Goal: Task Accomplishment & Management: Complete application form

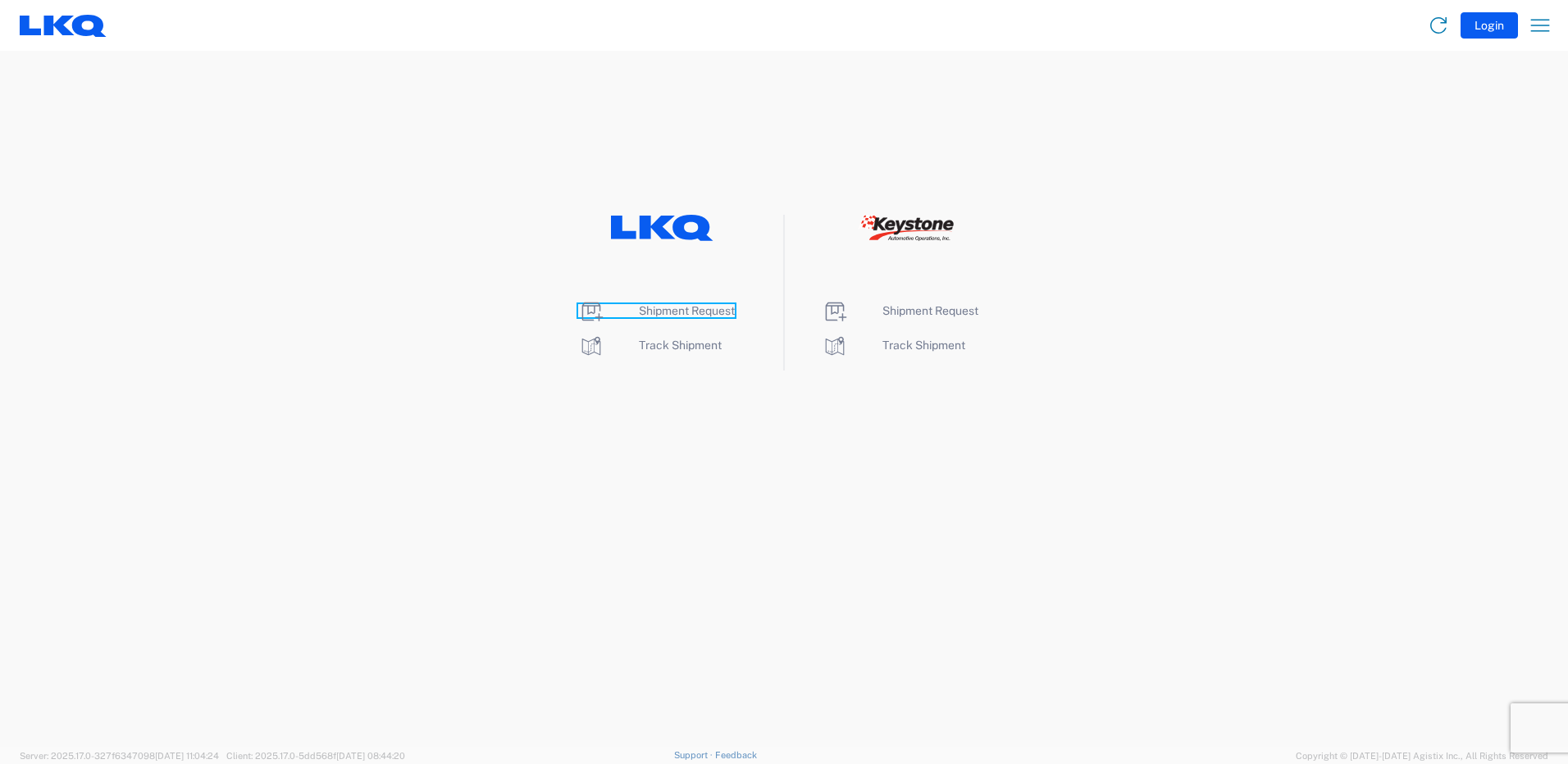
click at [684, 315] on span "Shipment Request" at bounding box center [687, 311] width 96 height 13
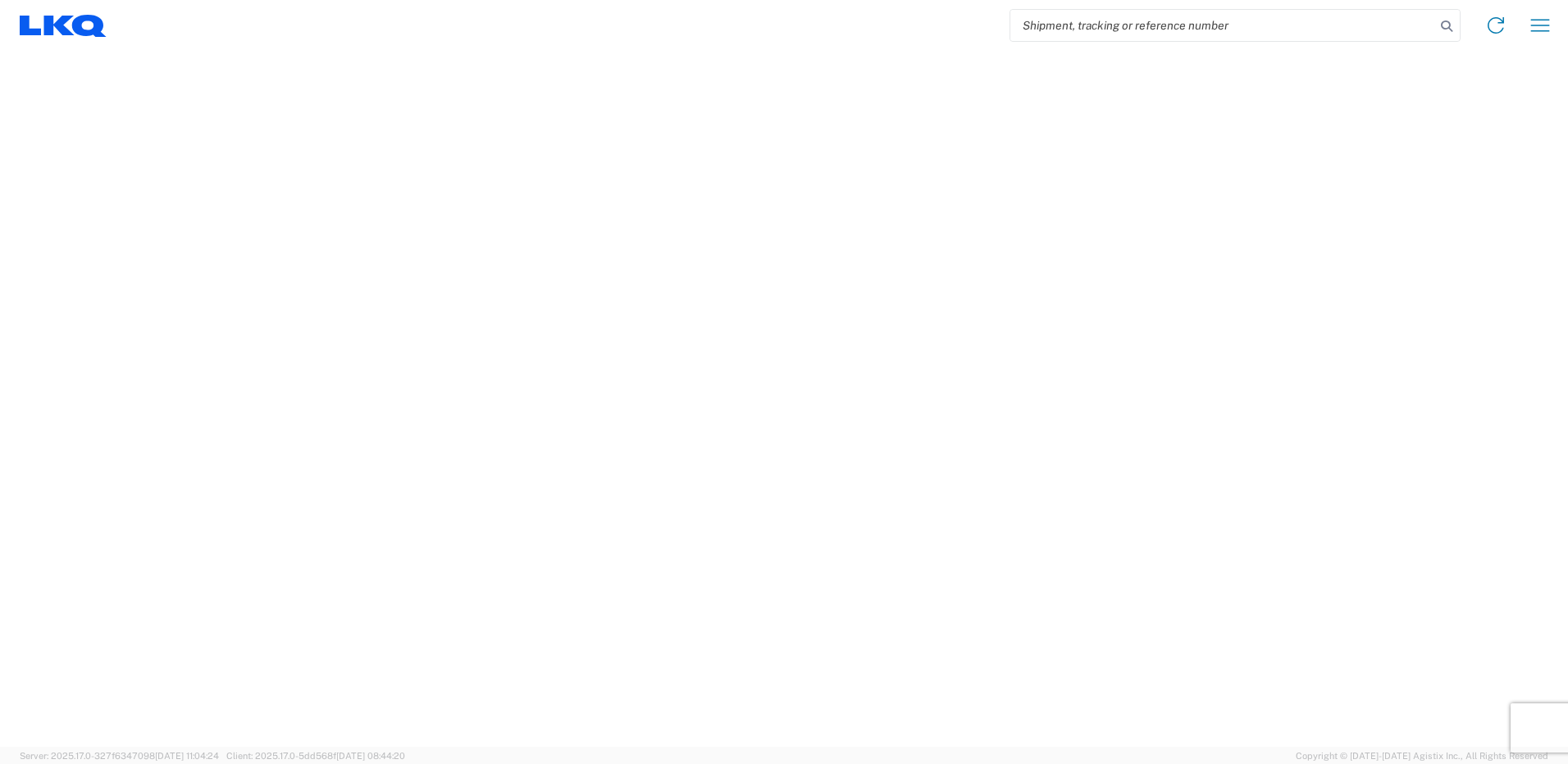
select select "FULL"
select select "LBS"
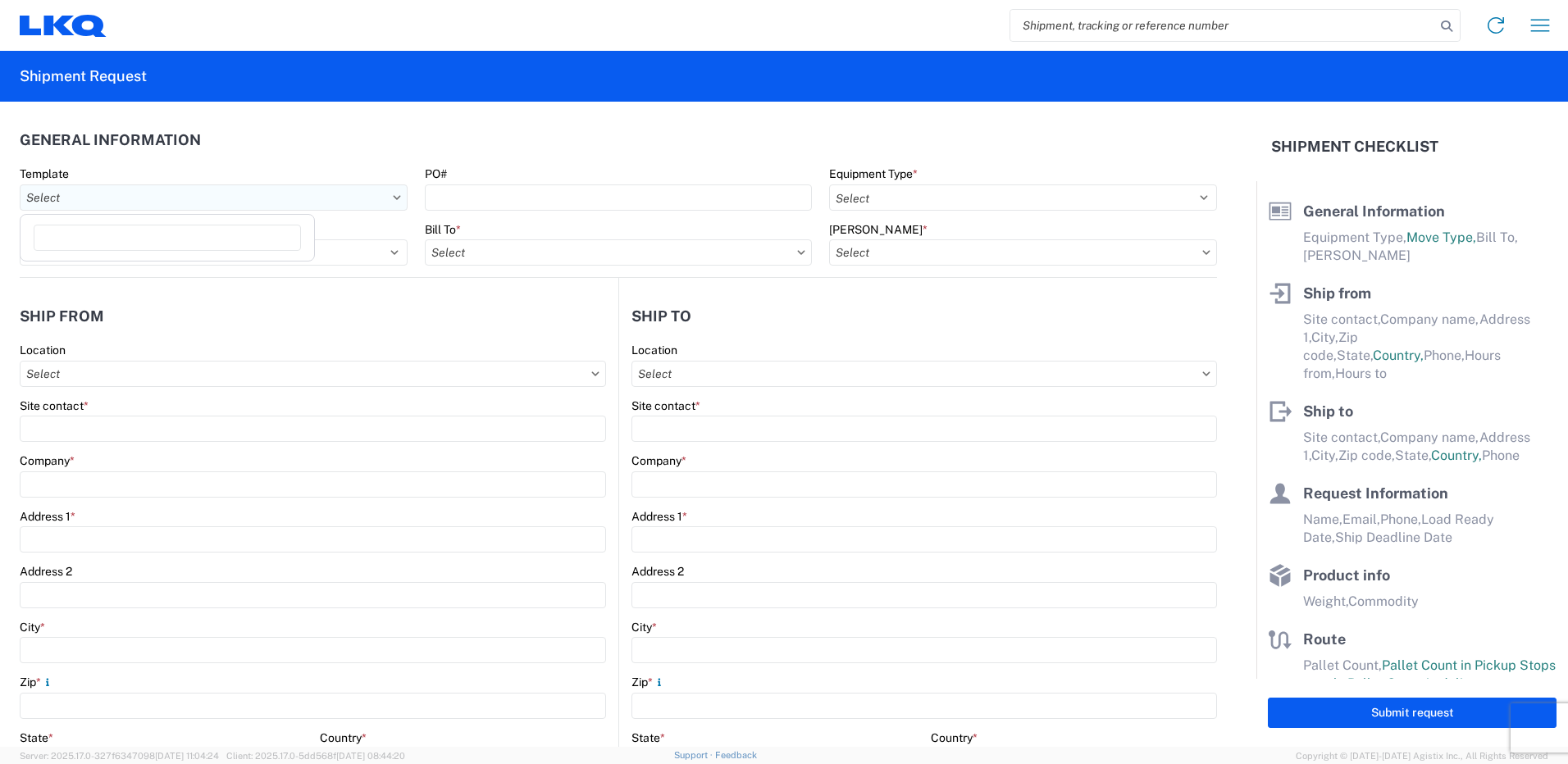
click at [396, 193] on input "Template" at bounding box center [213, 197] width 388 height 26
type input "1318"
click at [149, 268] on div "1318_Newark_1635_Alsip" at bounding box center [167, 270] width 287 height 26
type input "1318_Newark_1635_Alsip"
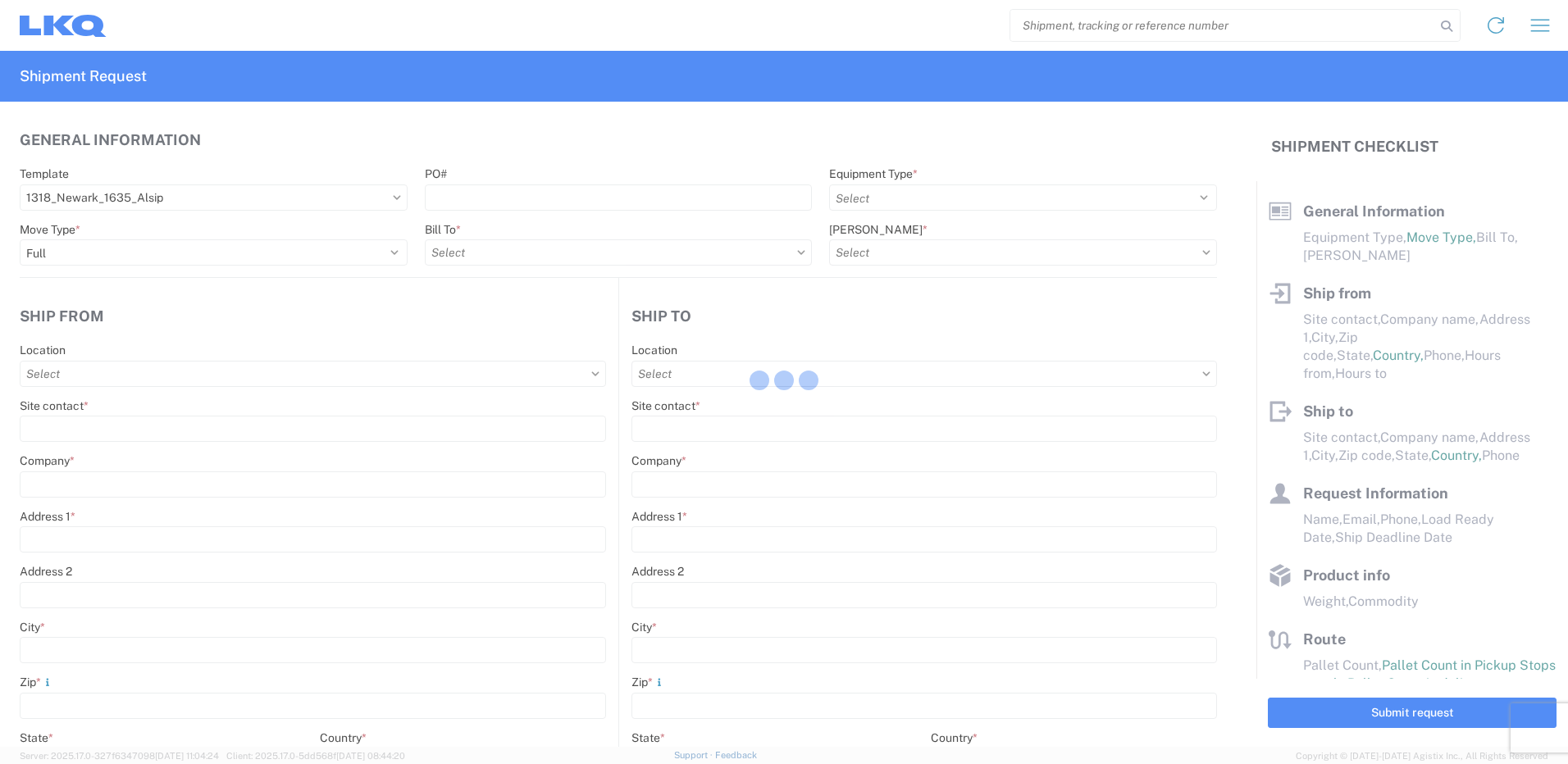
select select
type input "Shipping"
type input "LKQ [GEOGRAPHIC_DATA]"
type input "[STREET_ADDRESS]"
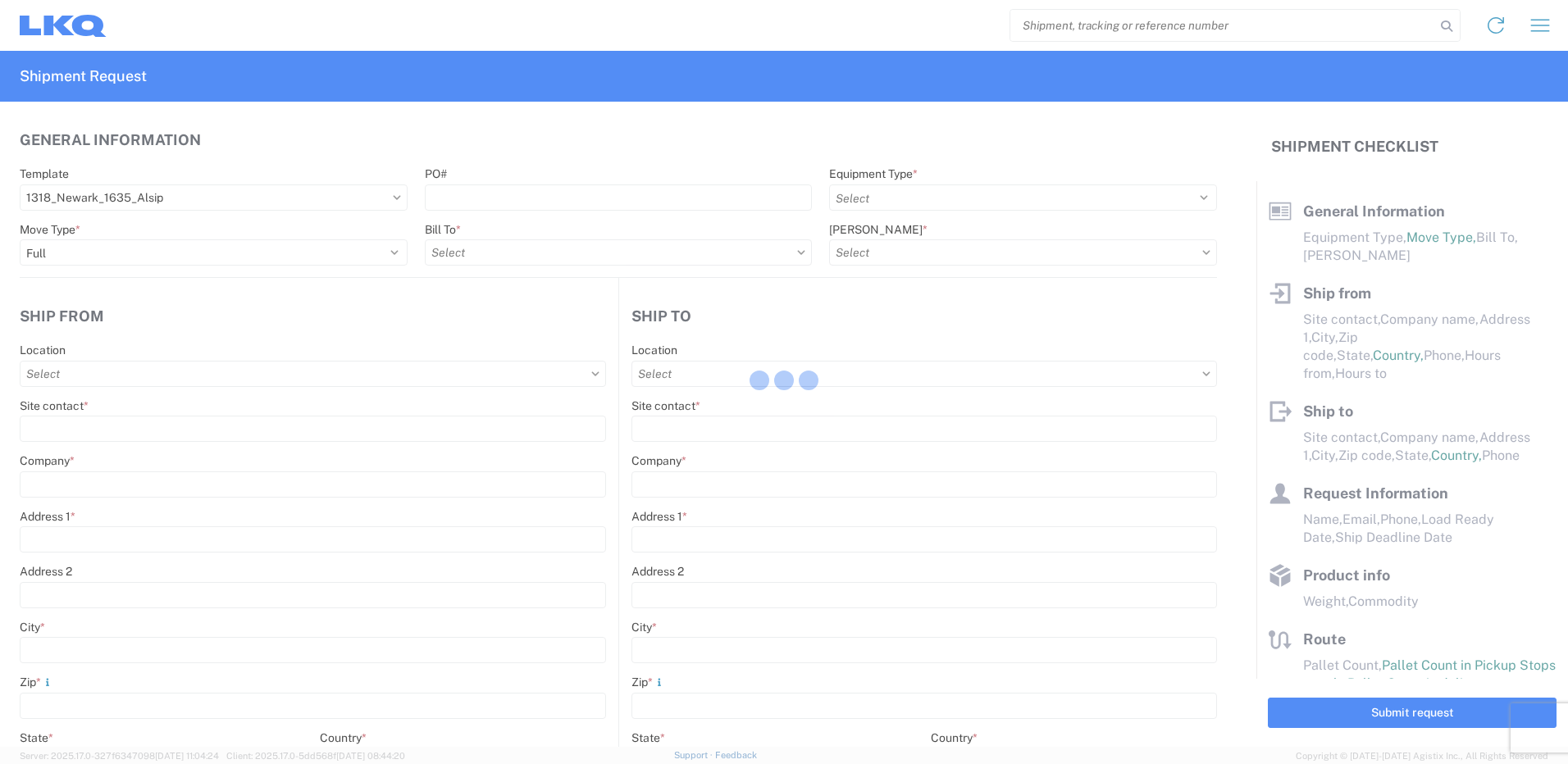
type input "[GEOGRAPHIC_DATA]"
type input "43055"
type input "Receiving"
type input "Blue Island - [PERSON_NAME]"
type input "[STREET_ADDRESS]"
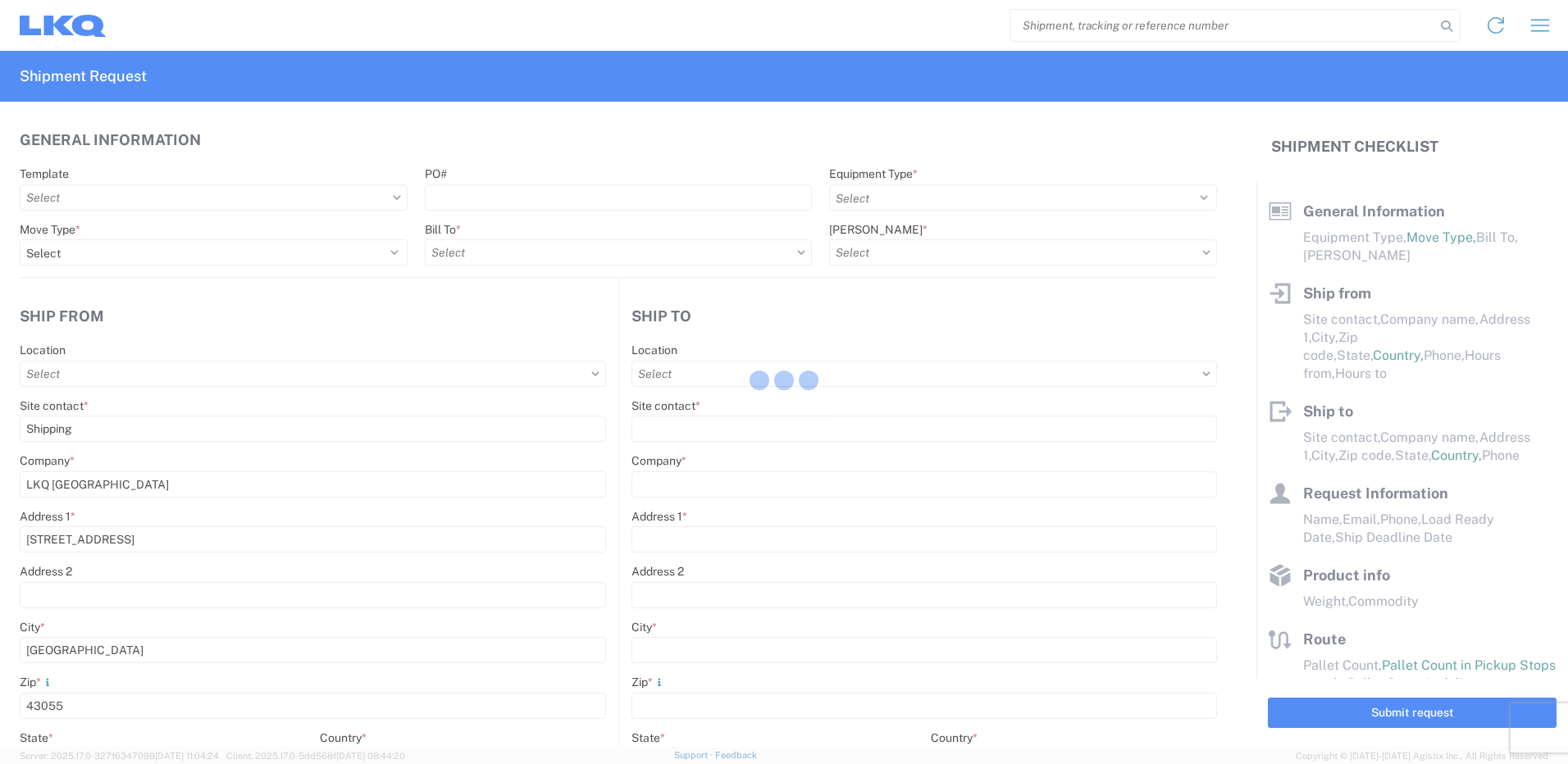
type input "Alsip"
type input "60803"
type input "[DATE]"
type textarea "LUNCH 10:00-10:30"
type input "42000"
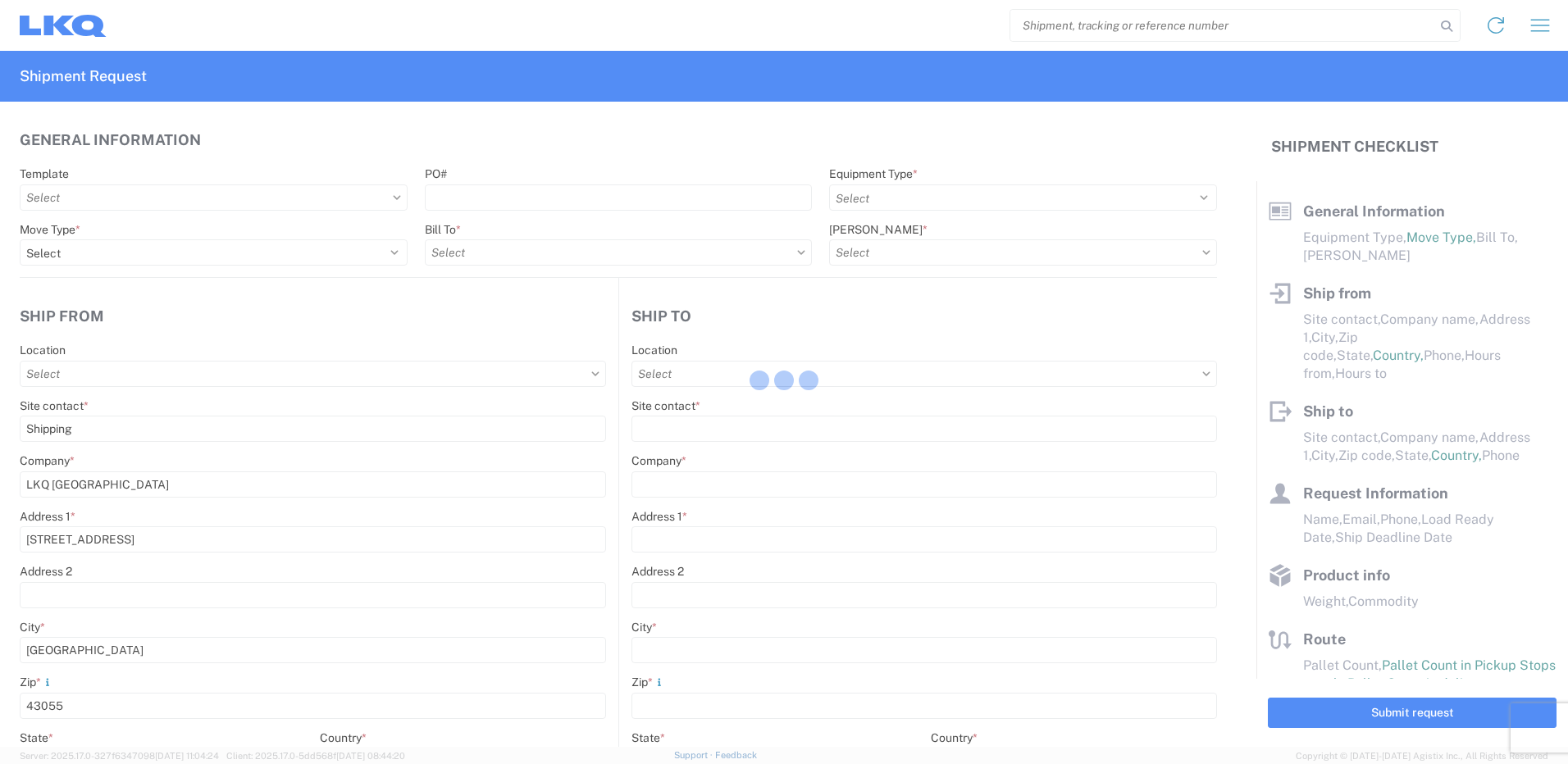
type input "Engines, Transmissions"
type input "1"
type input "12"
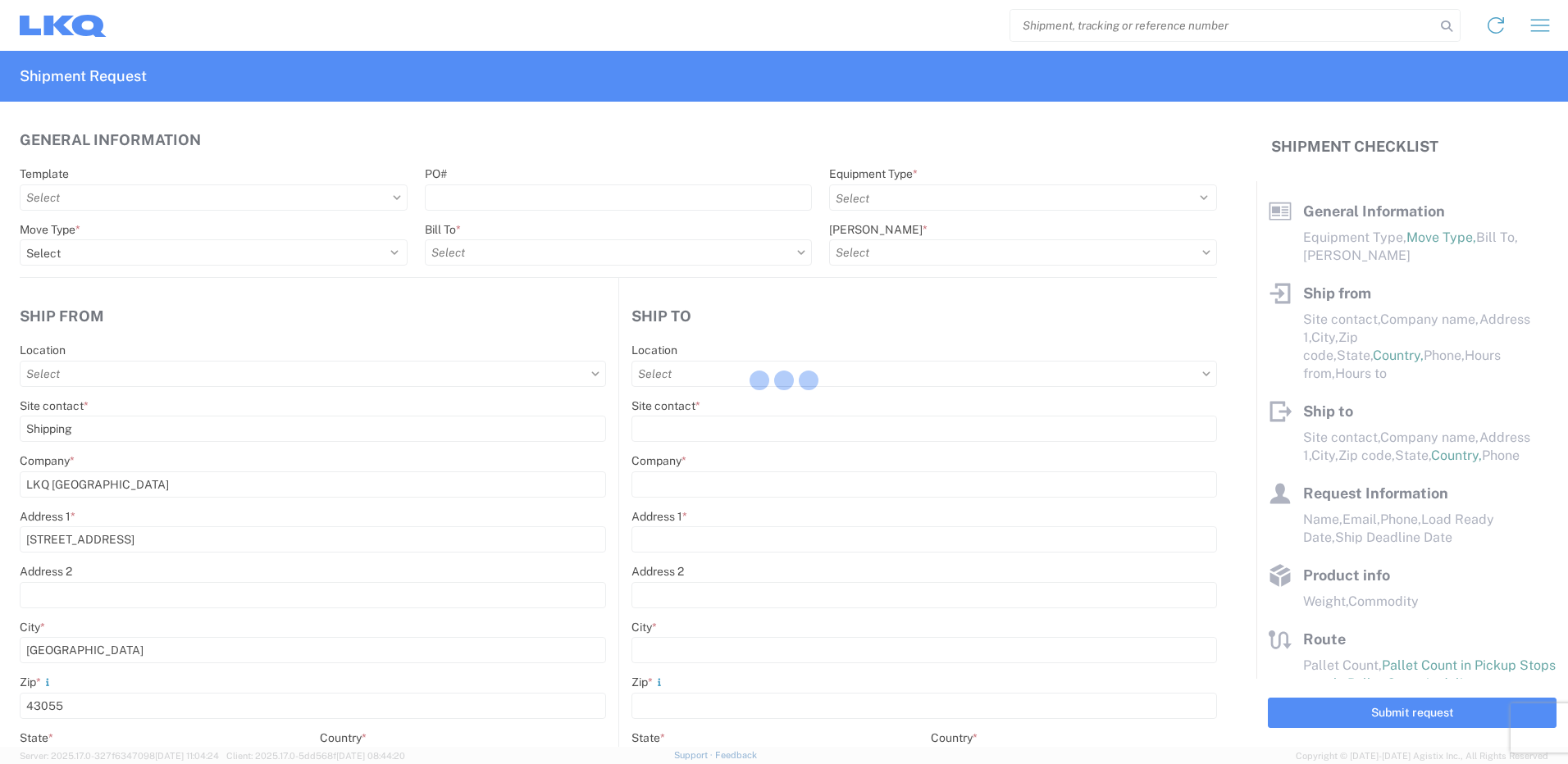
select select "IN"
type input "1635 - [PERSON_NAME]"
select select "OH"
select select "US"
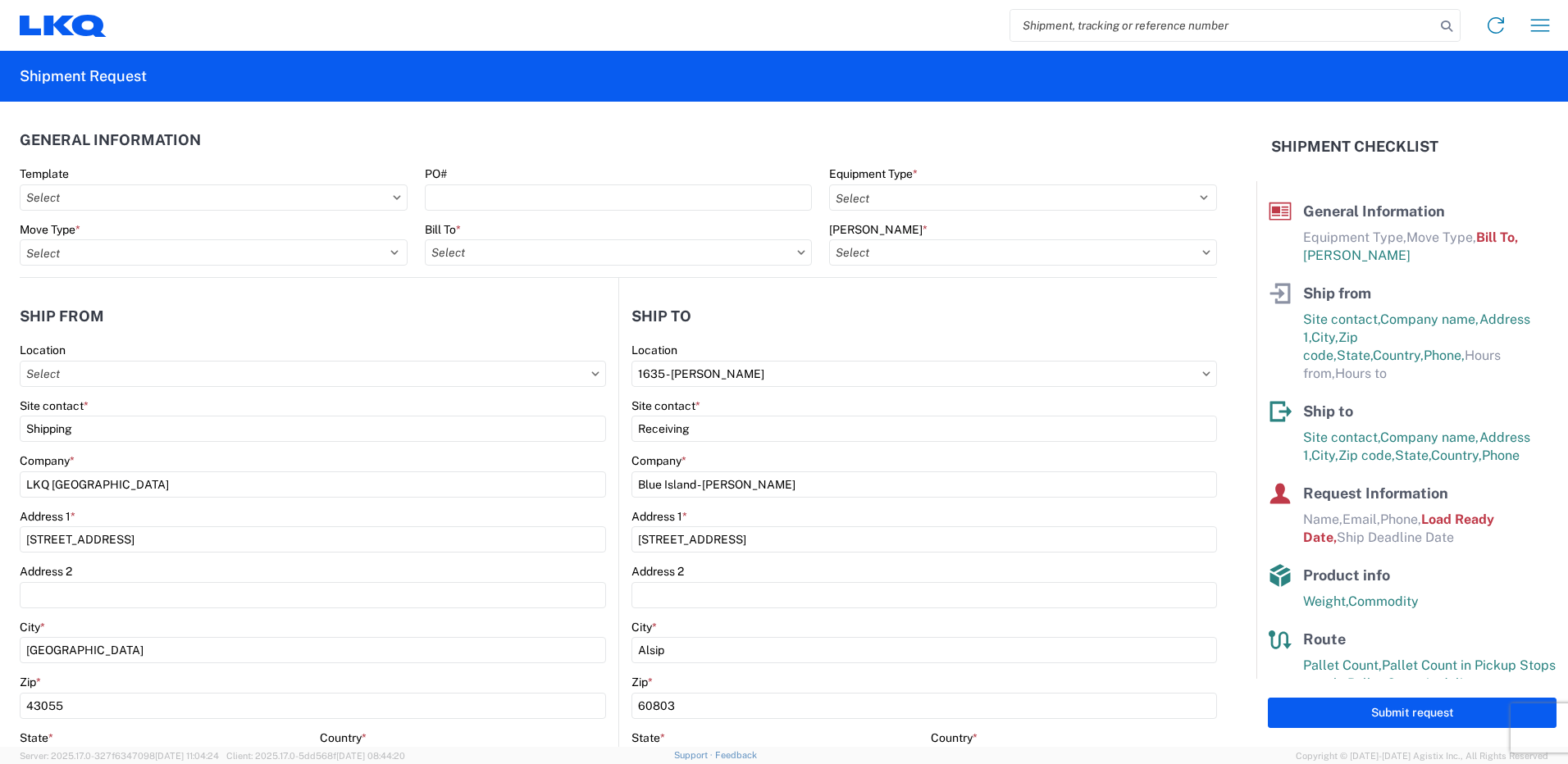
type input "1318 - LKQ [GEOGRAPHIC_DATA]"
type input "1635-1300-50180-0000 - 1635 Freight In - Cores"
click at [784, 253] on input "Bill To *" at bounding box center [619, 252] width 388 height 26
type input "1318"
click at [511, 327] on div "1318 - LKQ [GEOGRAPHIC_DATA]" at bounding box center [568, 325] width 287 height 26
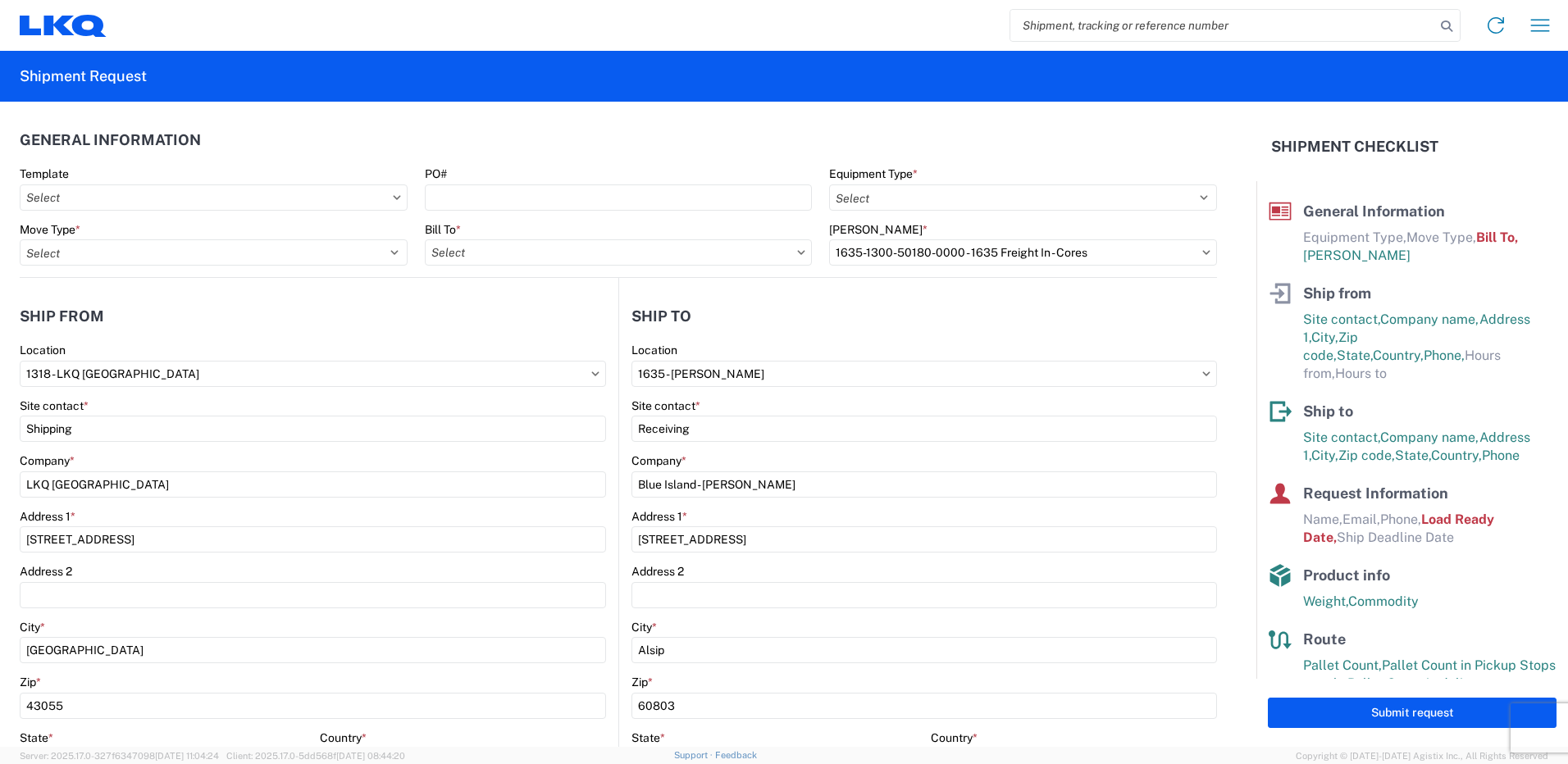
type input "1318 - LKQ [GEOGRAPHIC_DATA]"
click at [1180, 252] on input "[PERSON_NAME] *" at bounding box center [1023, 252] width 388 height 26
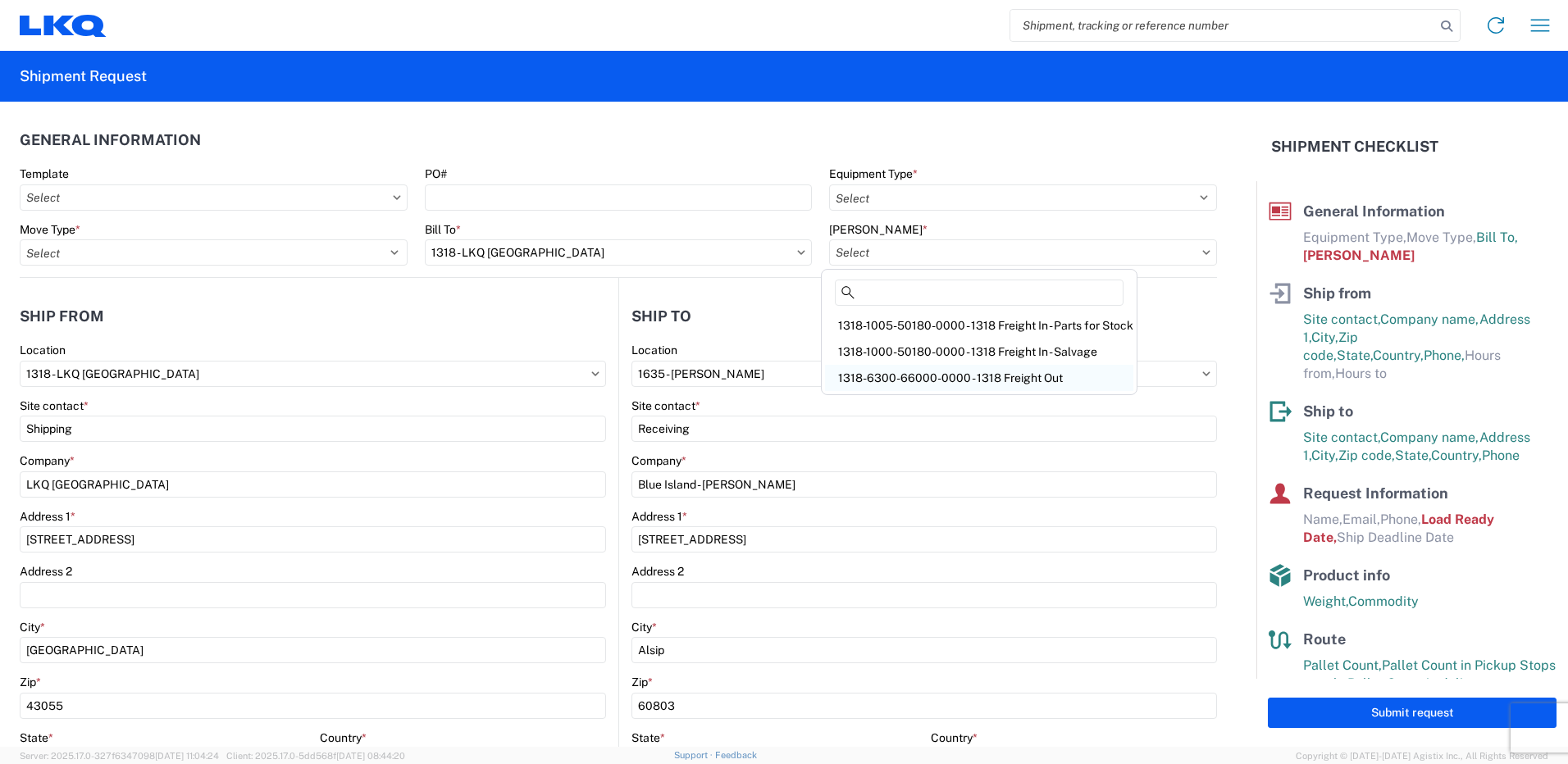
click at [1021, 374] on div "1318-6300-66000-0000 - 1318 Freight Out" at bounding box center [979, 378] width 309 height 26
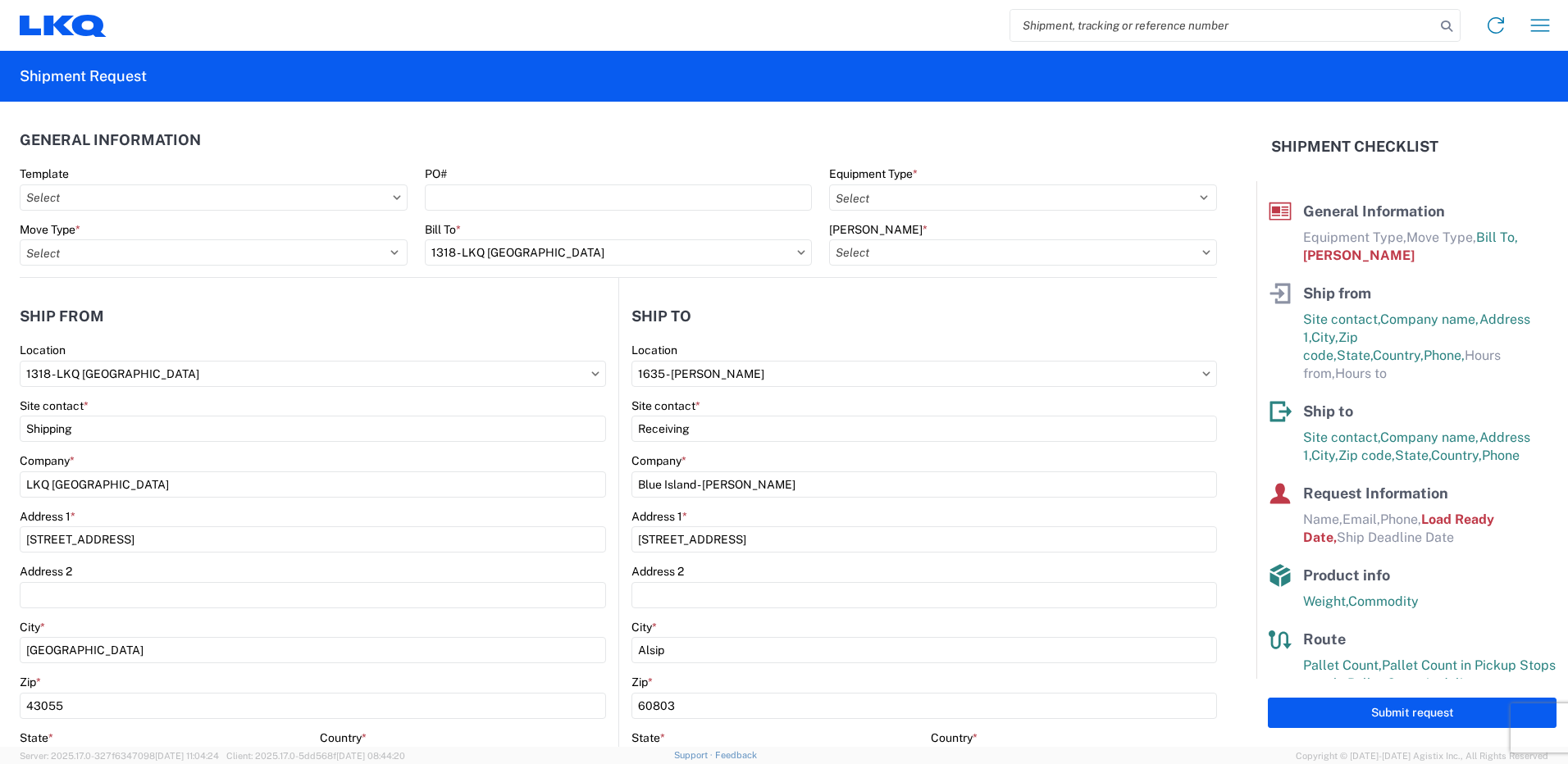
type input "1318-6300-66000-0000 - 1318 Freight Out"
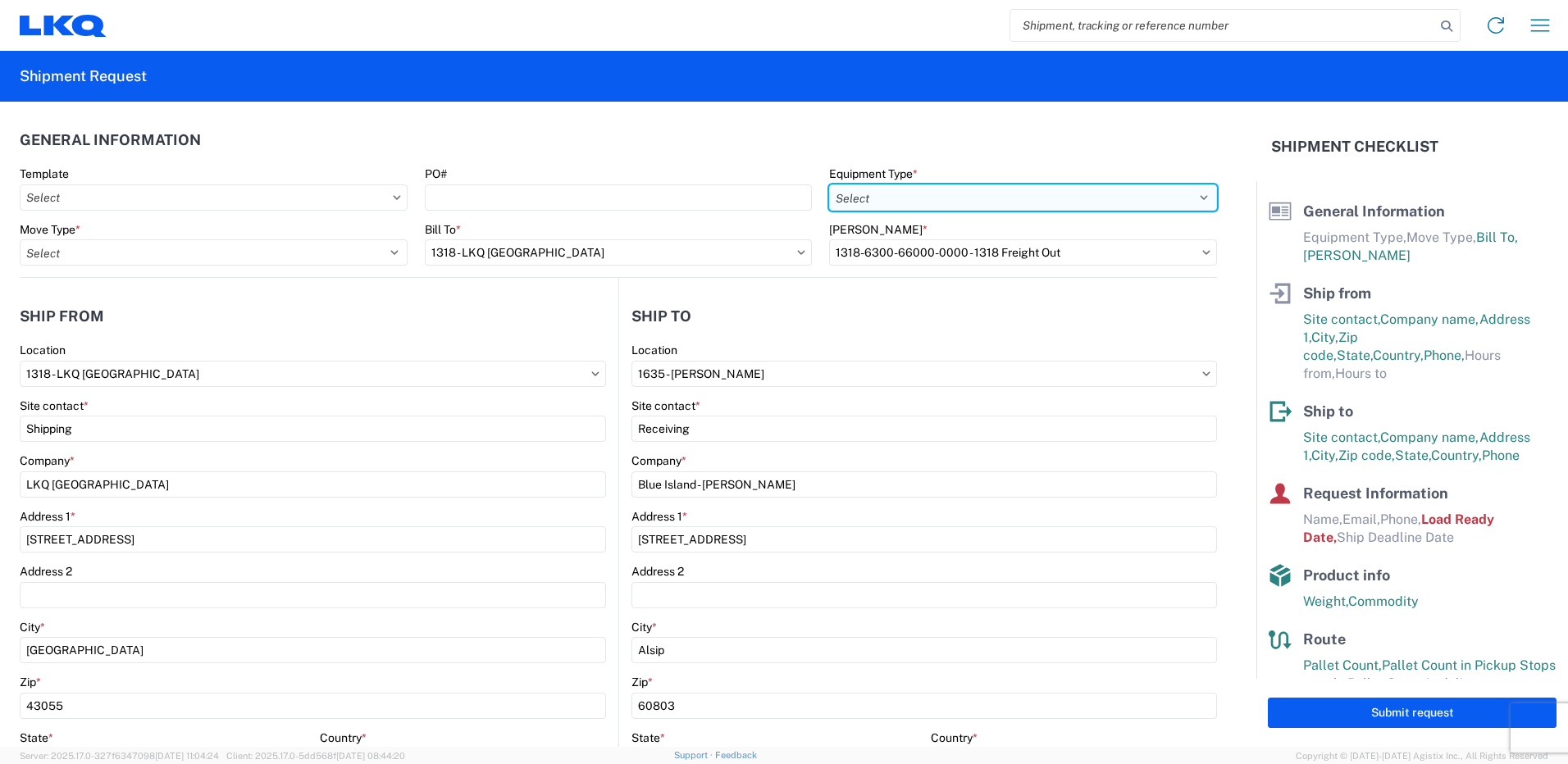
click at [1186, 195] on select "Select 53’ Dry Van Flatbed Dropdeck (van) Lowboy (flatbed) Rail" at bounding box center [1023, 197] width 388 height 26
select select "STDV"
click at [829, 185] on select "Select 53’ Dry Van Flatbed Dropdeck (van) Lowboy (flatbed) Rail" at bounding box center [1023, 197] width 388 height 26
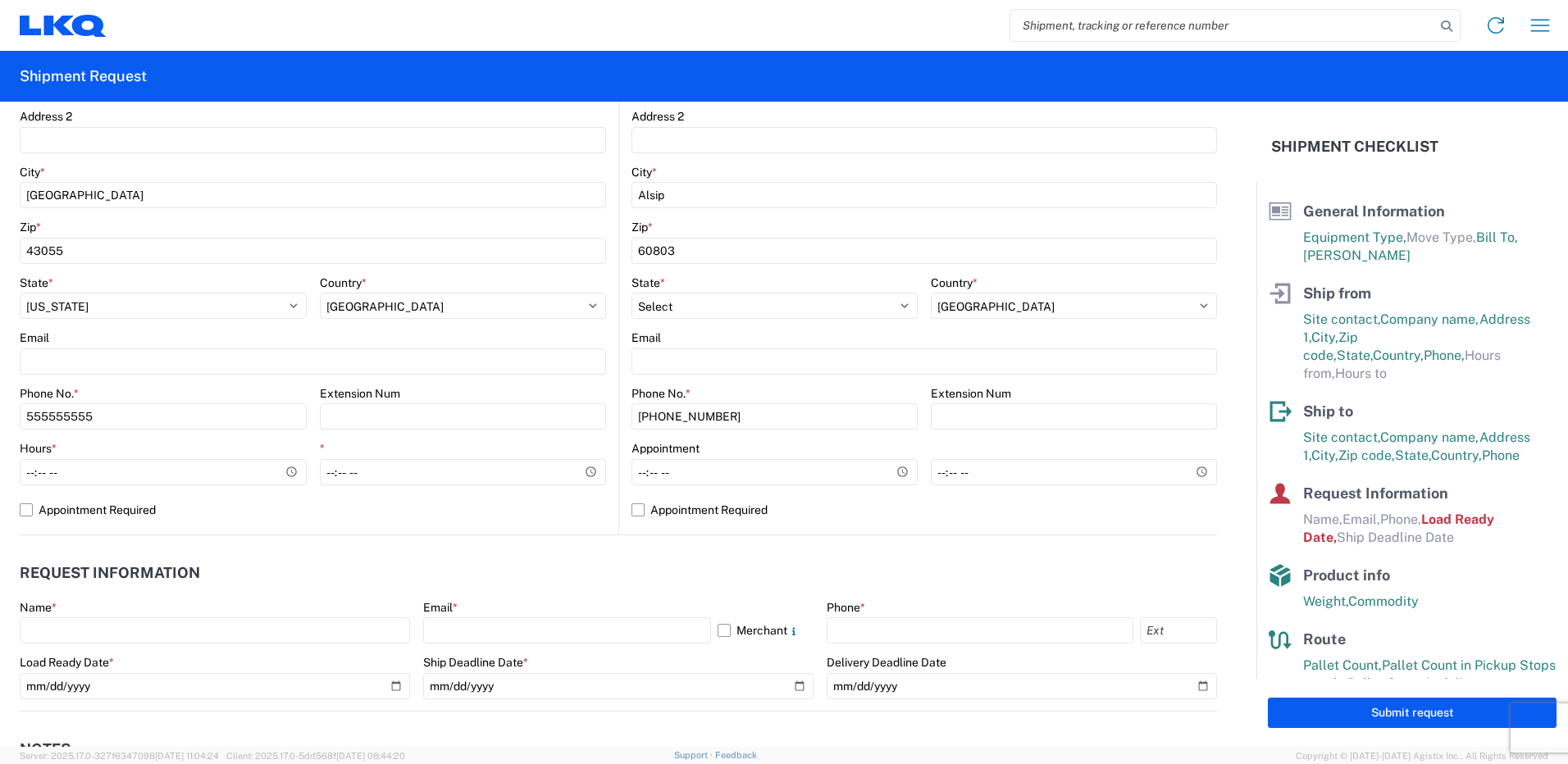
scroll to position [492, 0]
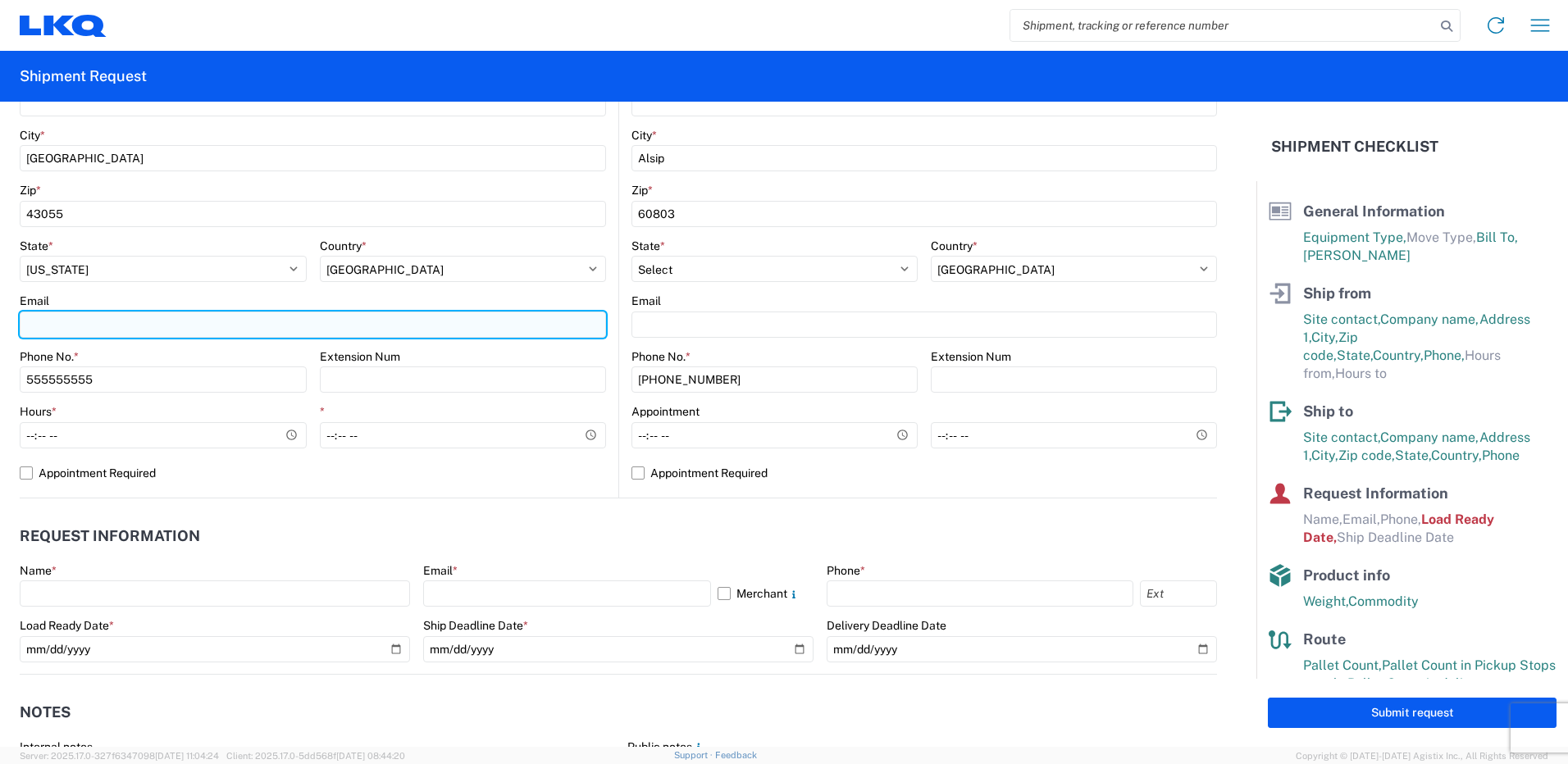
click at [84, 320] on input "Email" at bounding box center [312, 324] width 586 height 26
type input "[EMAIL_ADDRESS][DOMAIN_NAME]"
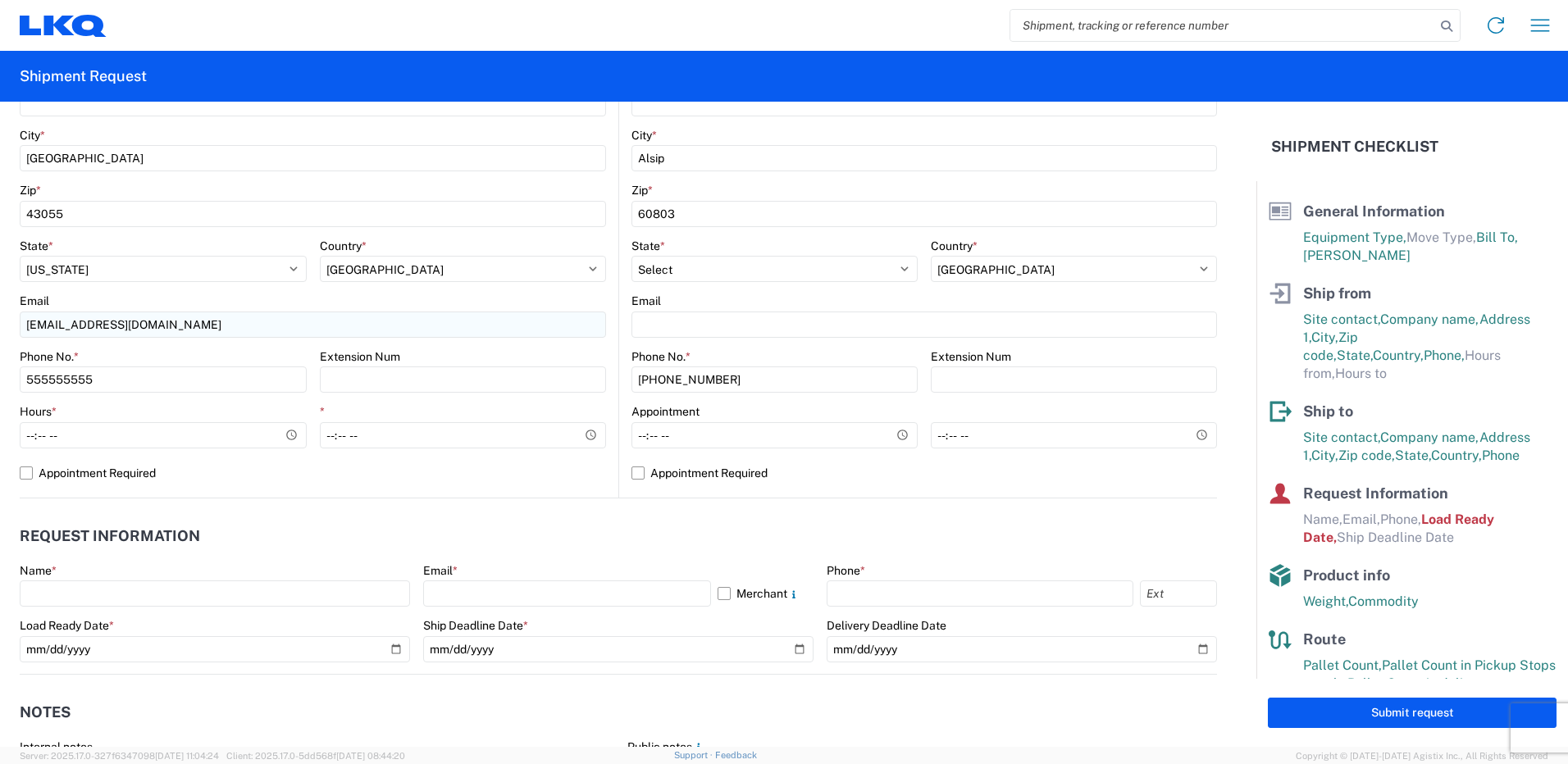
type input "1318_Newark_1635_Alsip"
select select
type input "[PERSON_NAME]"
type input "[EMAIL_ADDRESS][DOMAIN_NAME]"
type input "7402945995"
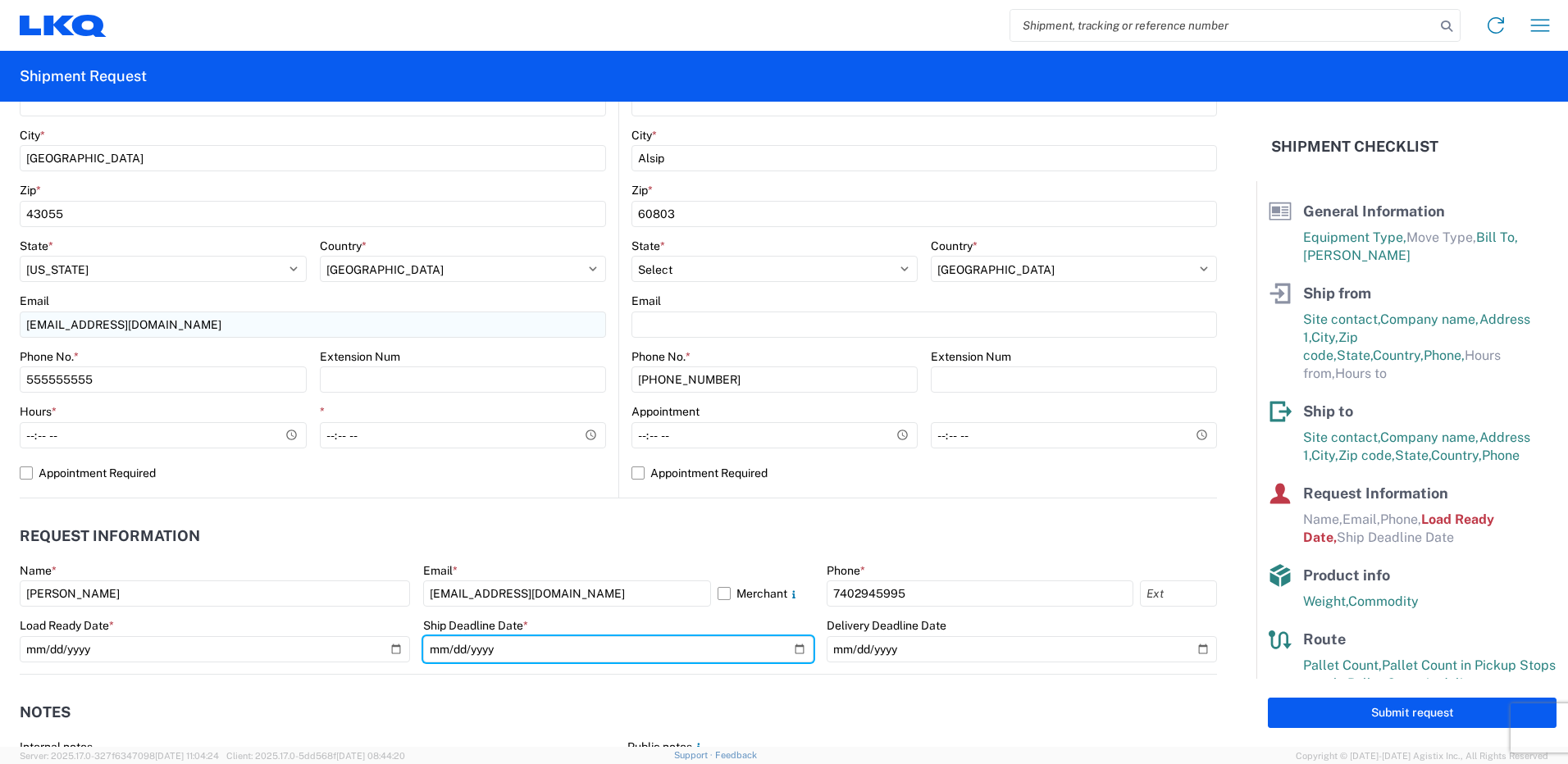
type input "[DATE]"
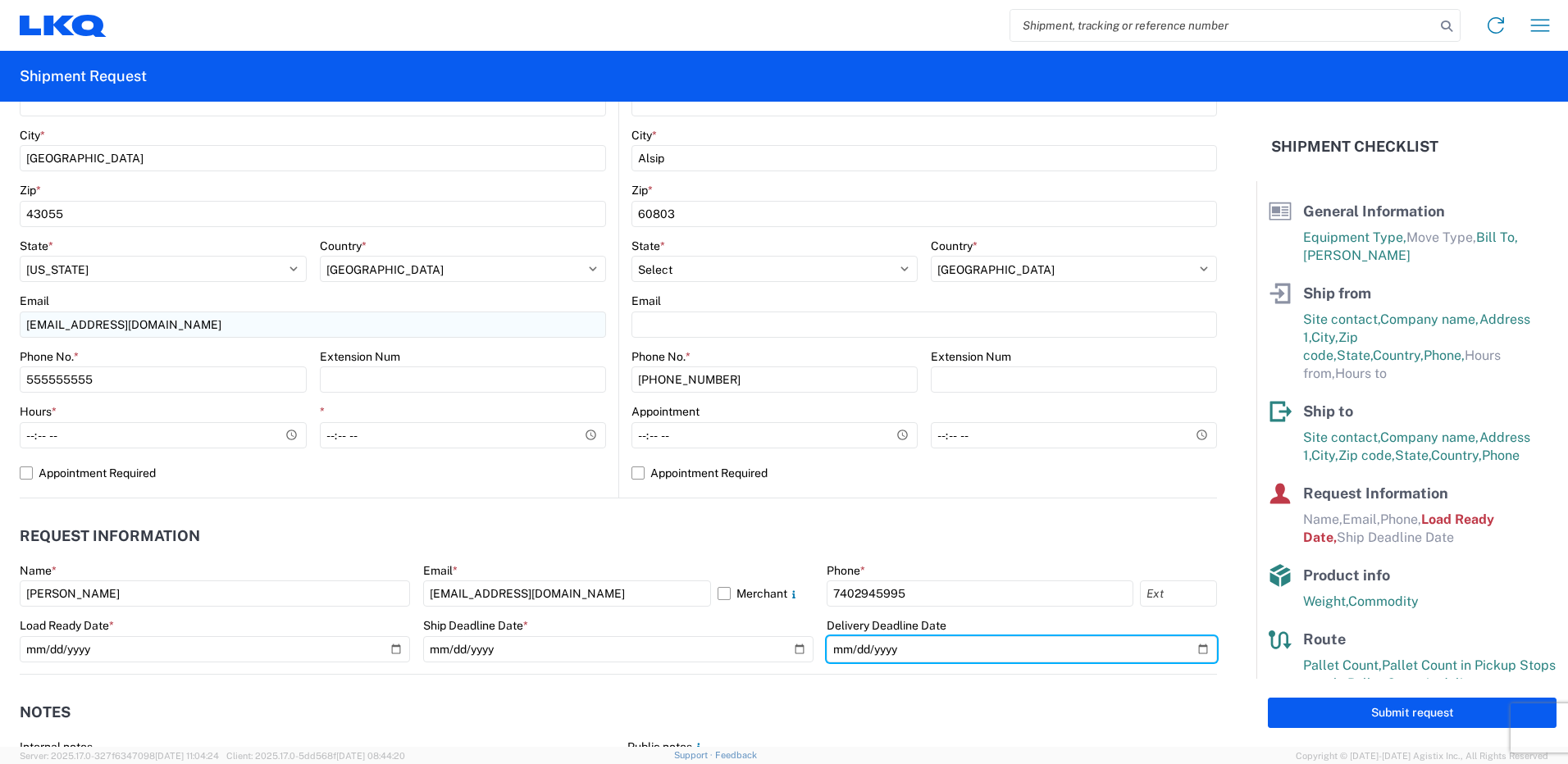
type input "[DATE]"
type input "24"
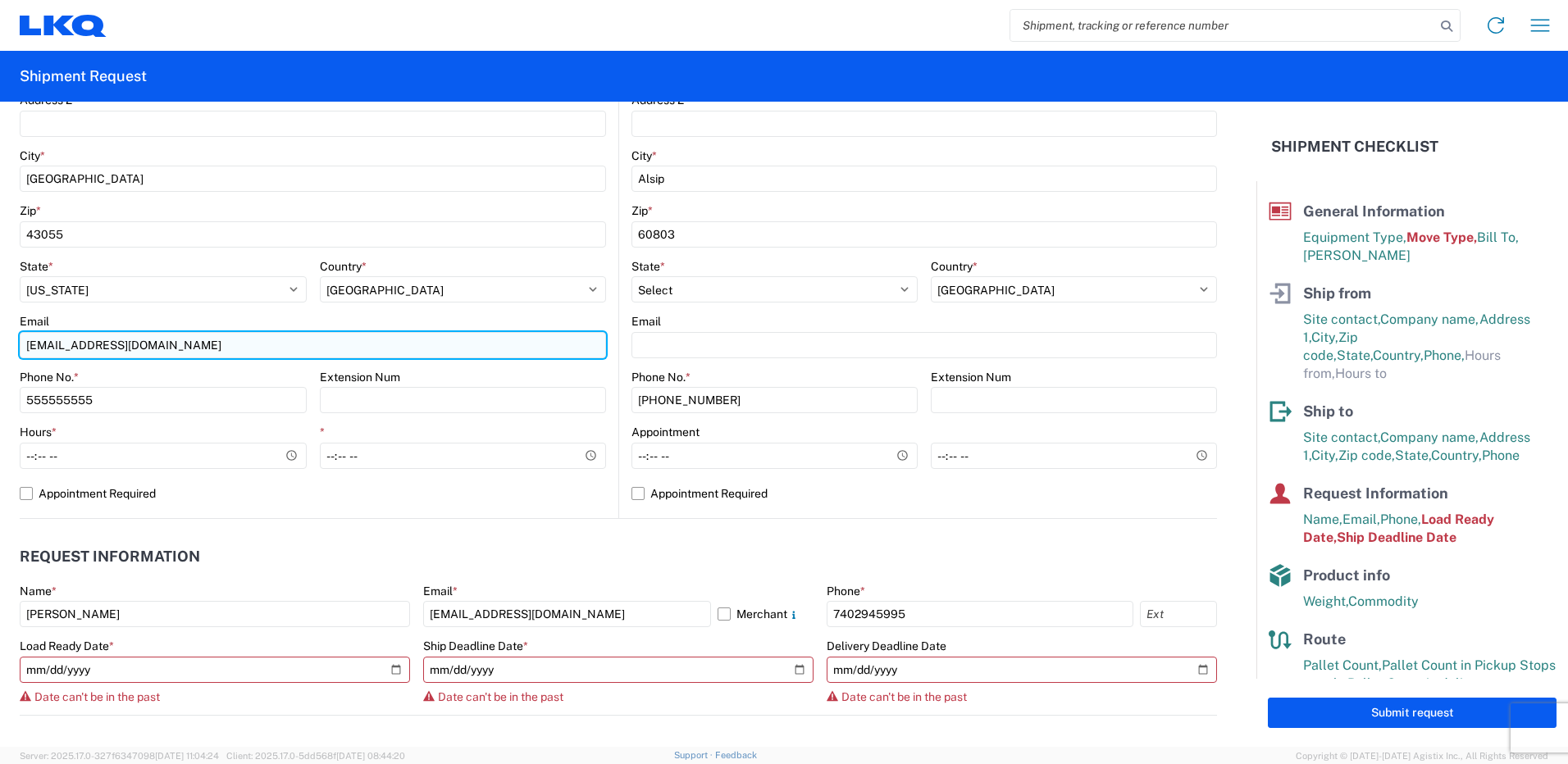
scroll to position [513, 0]
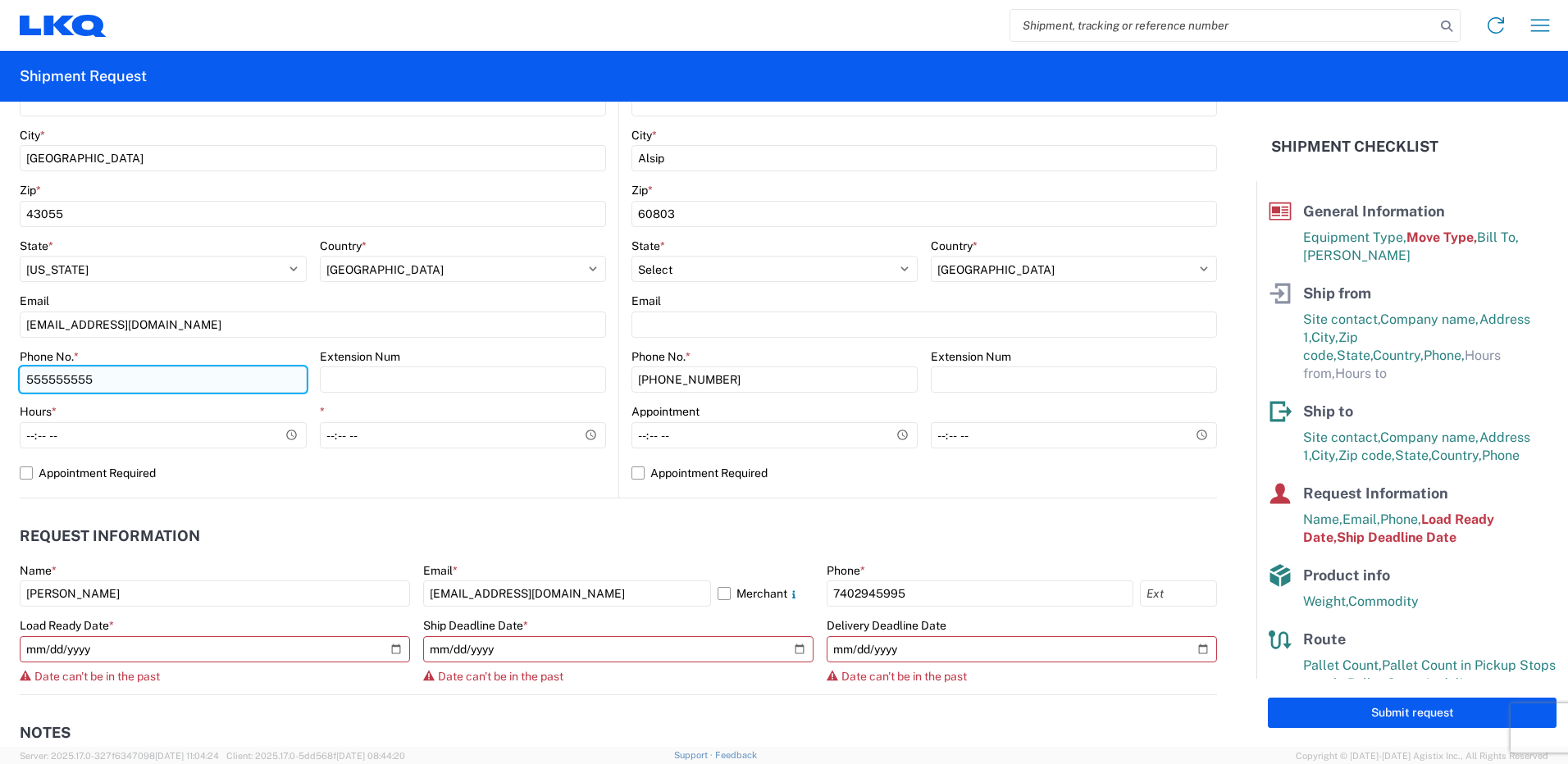
click at [120, 380] on input "555555555" at bounding box center [163, 379] width 287 height 26
type input "5"
type input "7402945995"
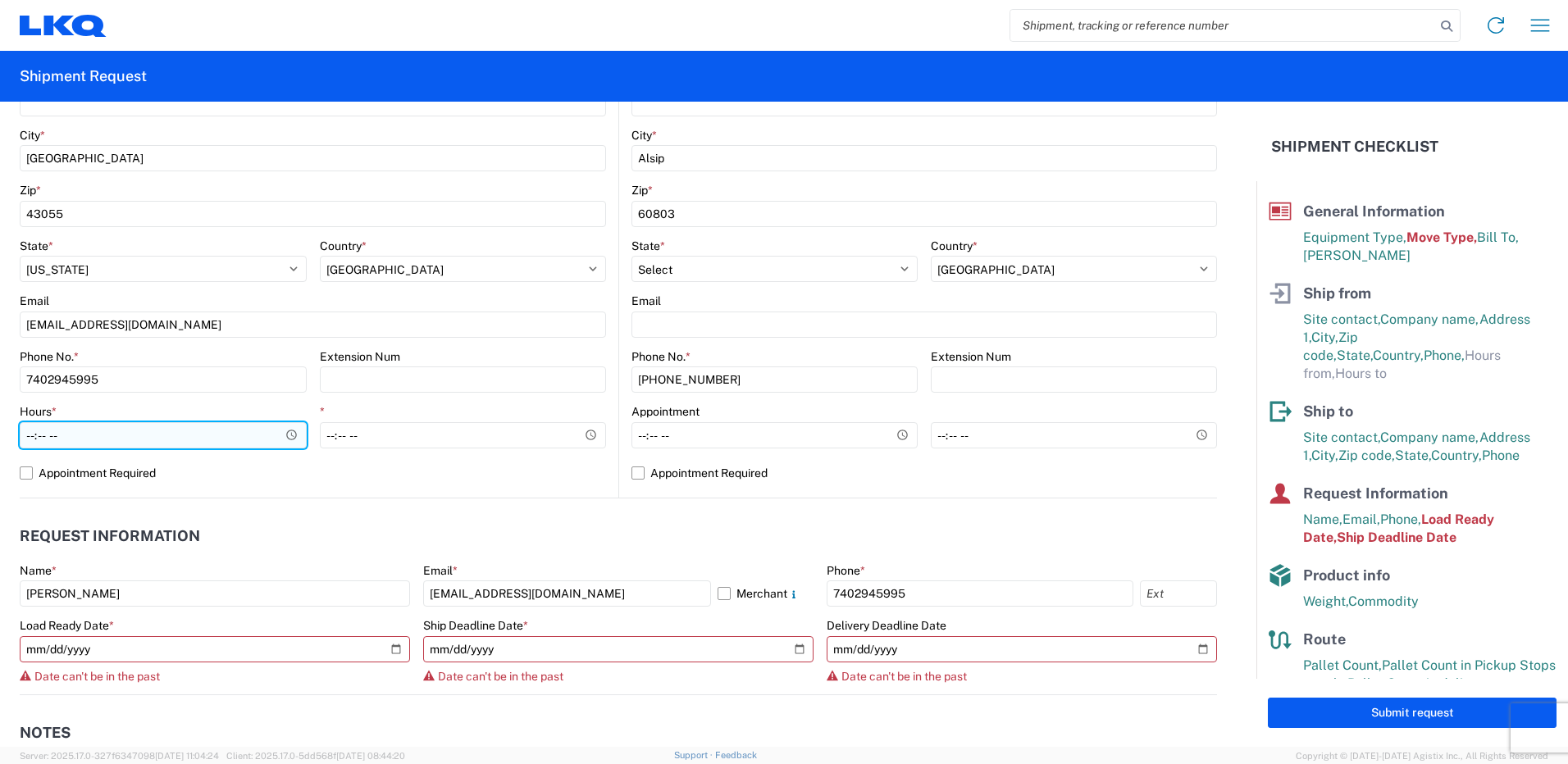
click at [100, 439] on input "Hours *" at bounding box center [163, 435] width 287 height 26
type input "07:00"
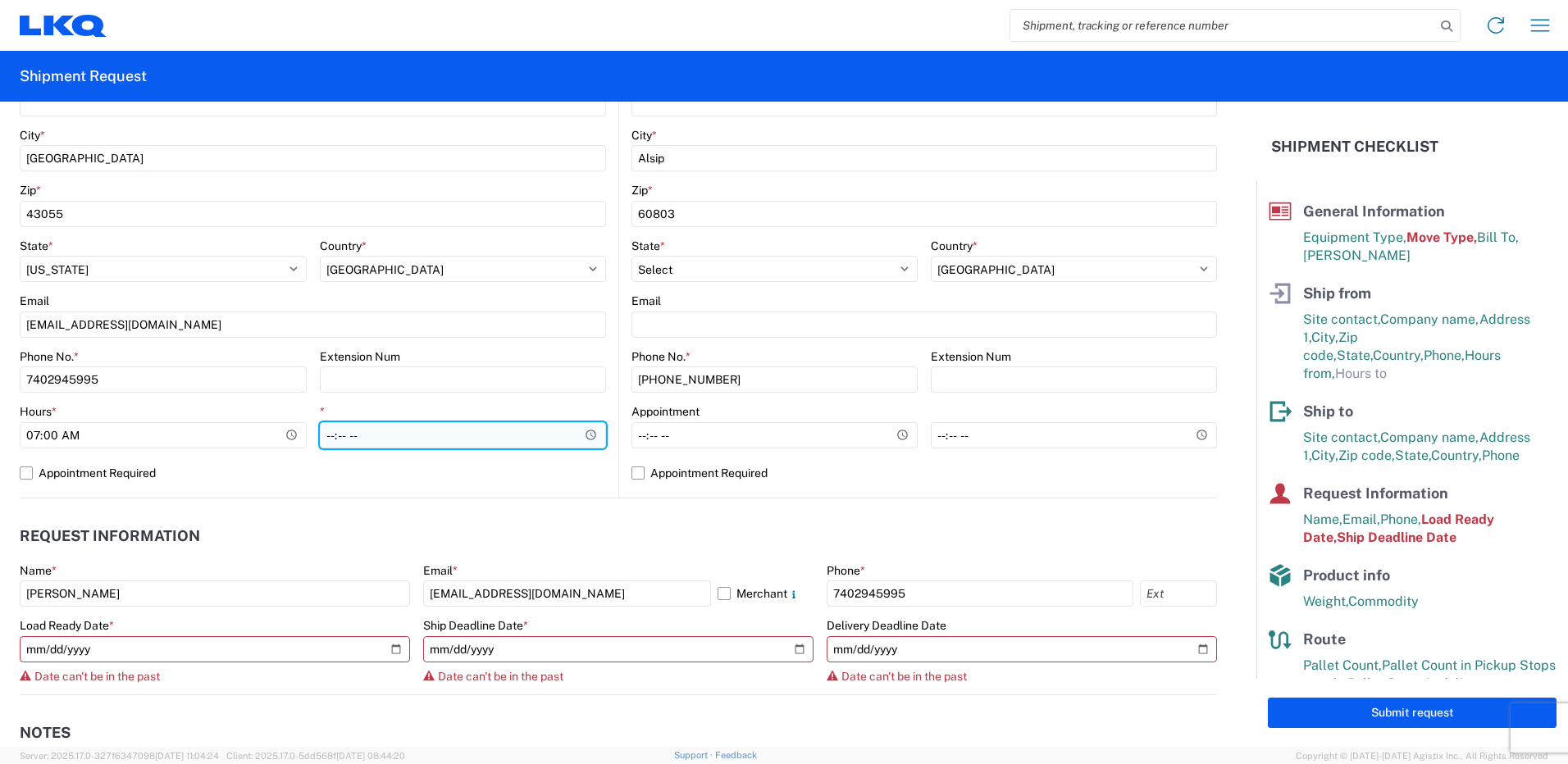
click at [326, 430] on input "*" at bounding box center [463, 435] width 287 height 26
type input "12:00"
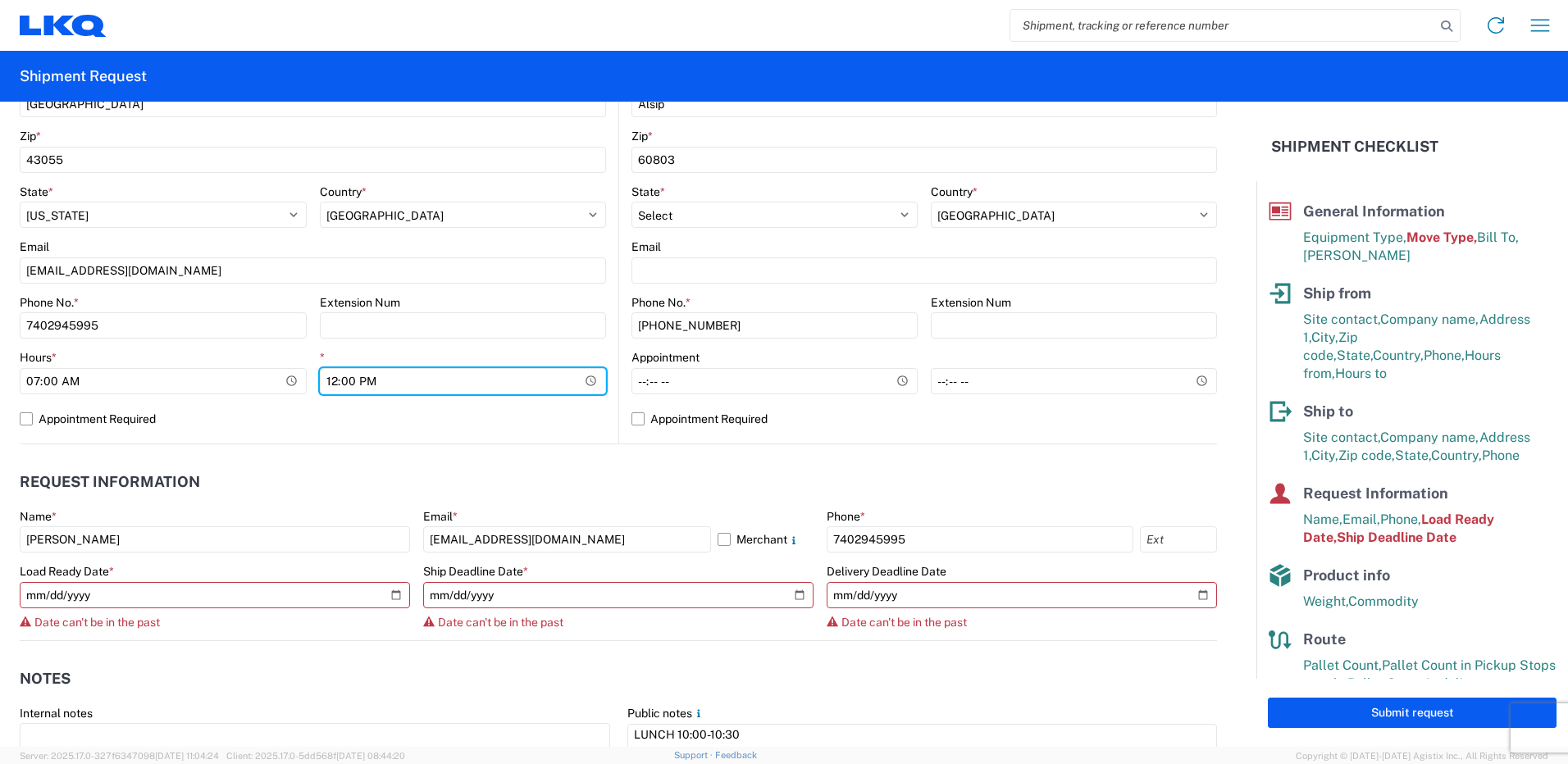
scroll to position [595, 0]
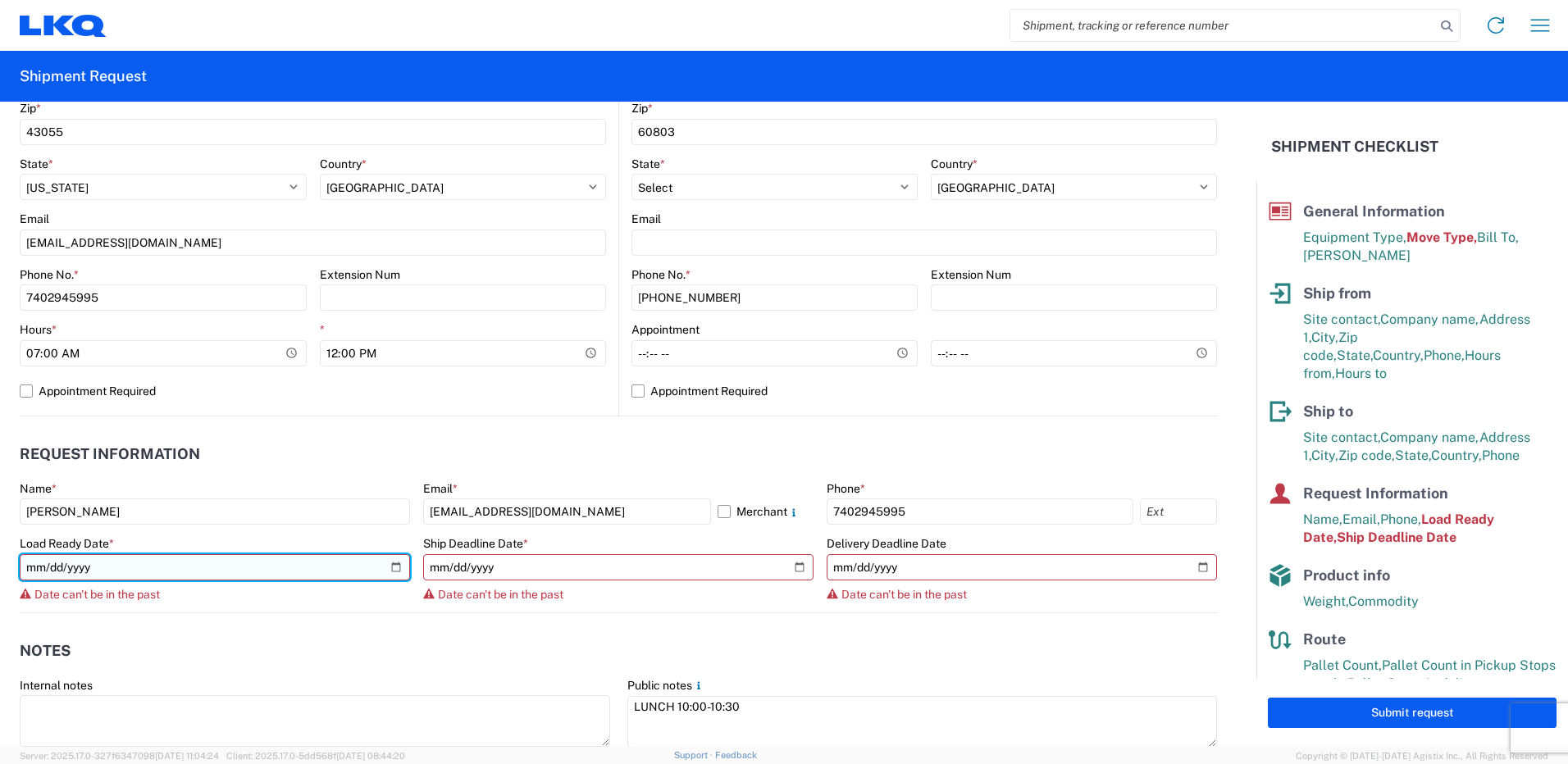
click at [393, 569] on input "[DATE]" at bounding box center [214, 567] width 391 height 26
type input "[DATE]"
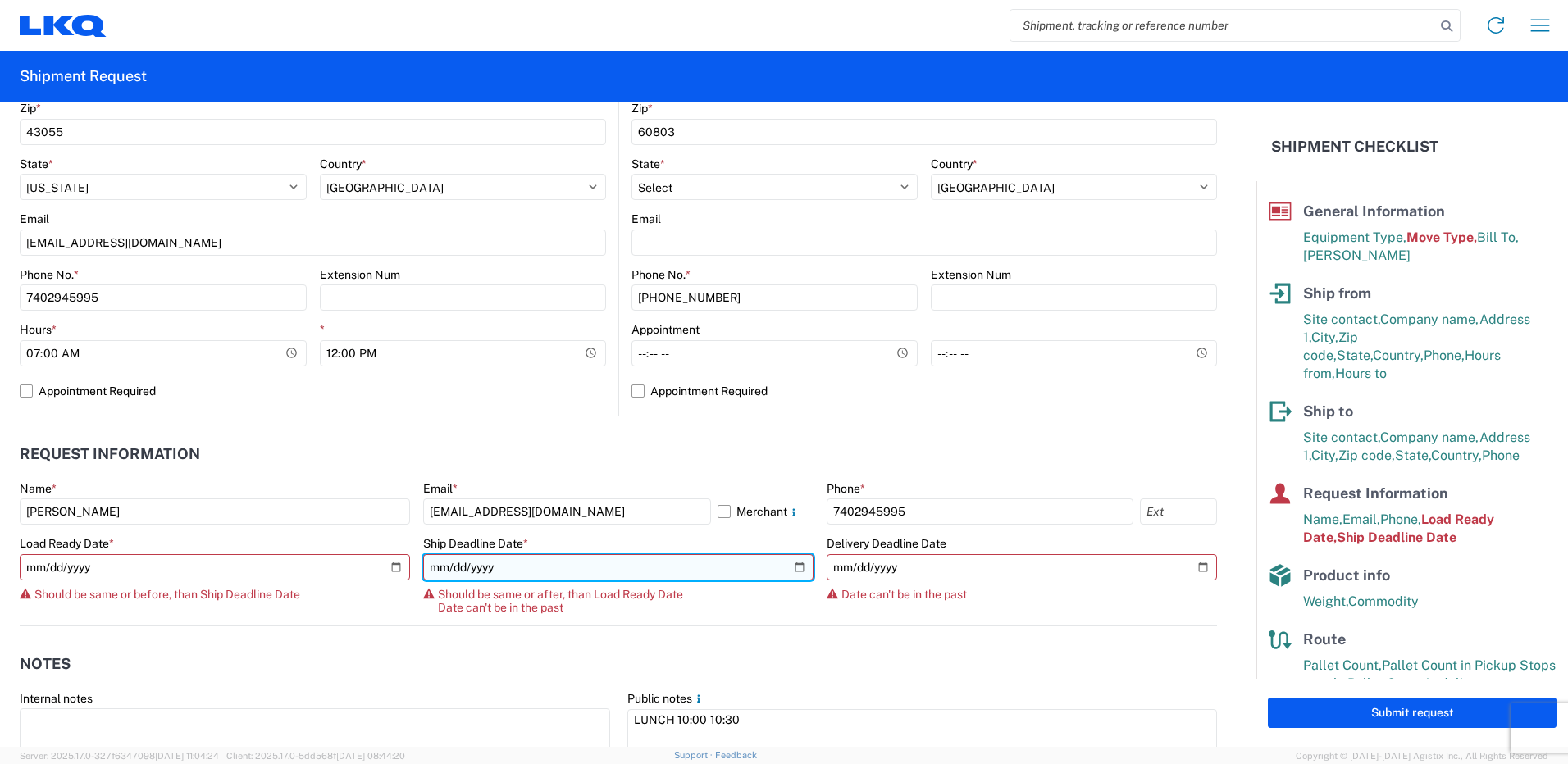
click at [460, 562] on input "[DATE]" at bounding box center [618, 567] width 391 height 26
click at [489, 567] on input "[DATE]" at bounding box center [618, 567] width 391 height 26
click at [794, 568] on input "[DATE]" at bounding box center [618, 567] width 391 height 26
type input "[DATE]"
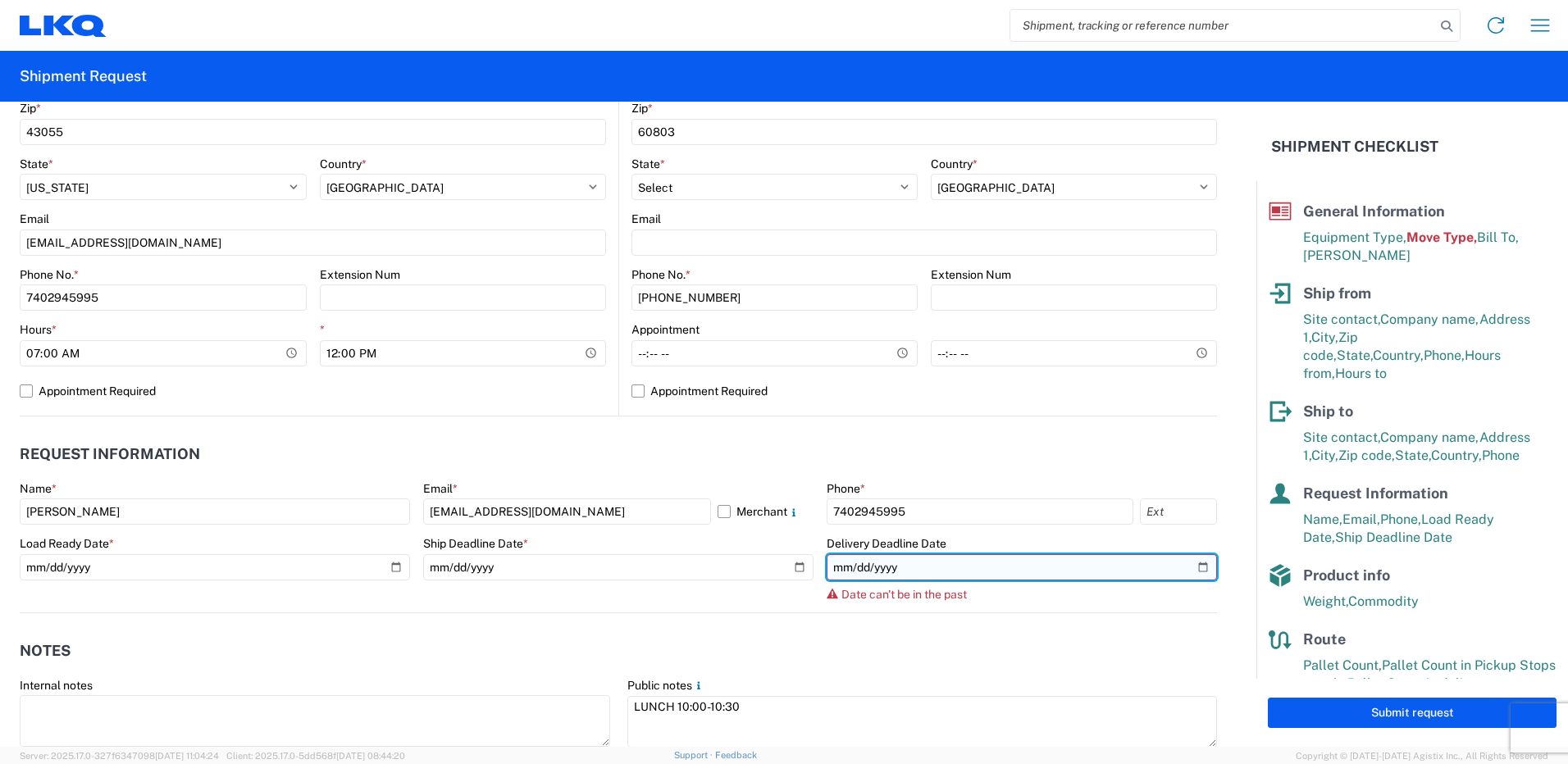
click at [1192, 566] on input "[DATE]" at bounding box center [1021, 567] width 391 height 26
type input "[DATE]"
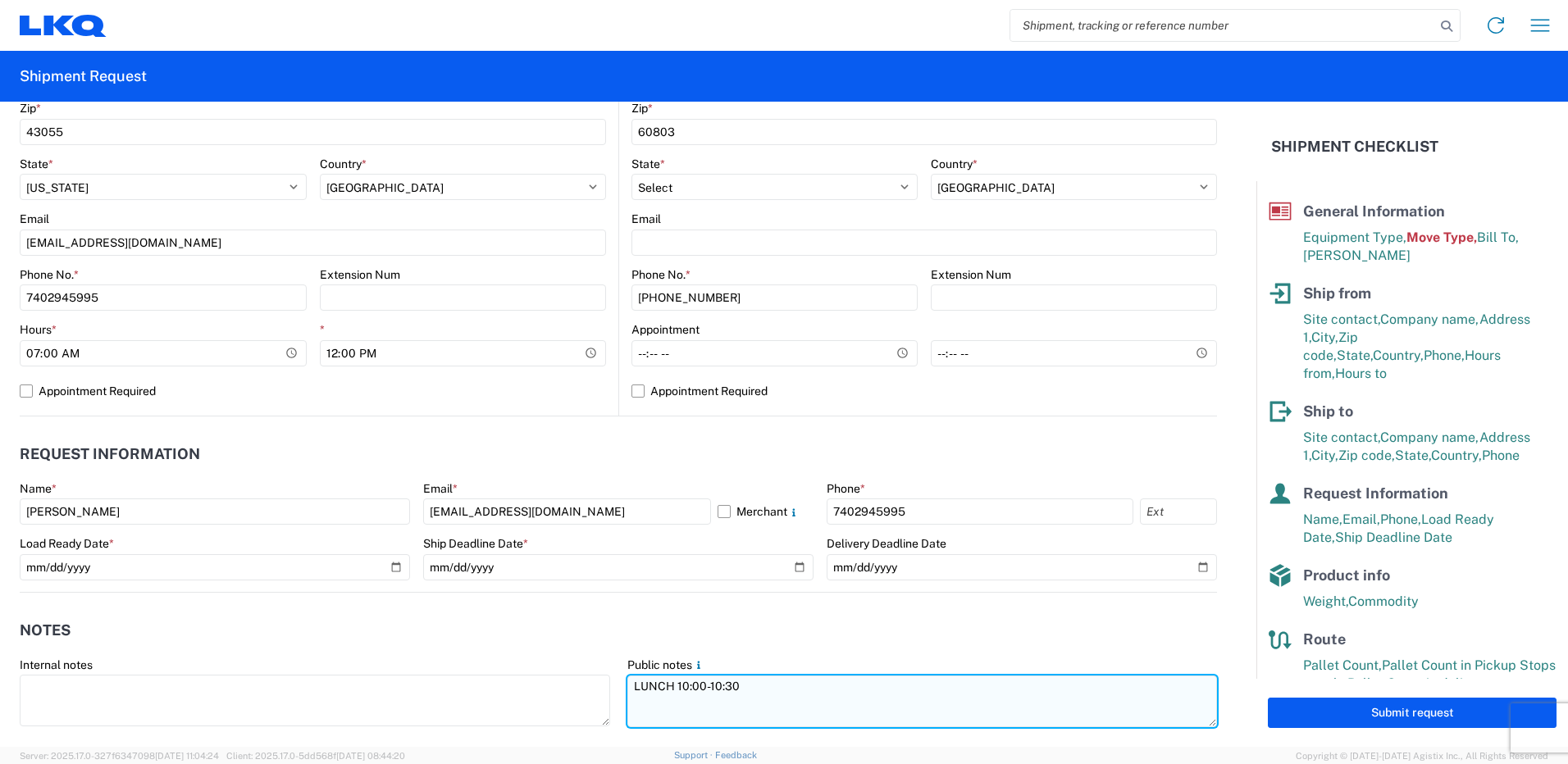
click at [734, 688] on textarea "LUNCH 10:00-10:30" at bounding box center [923, 701] width 590 height 51
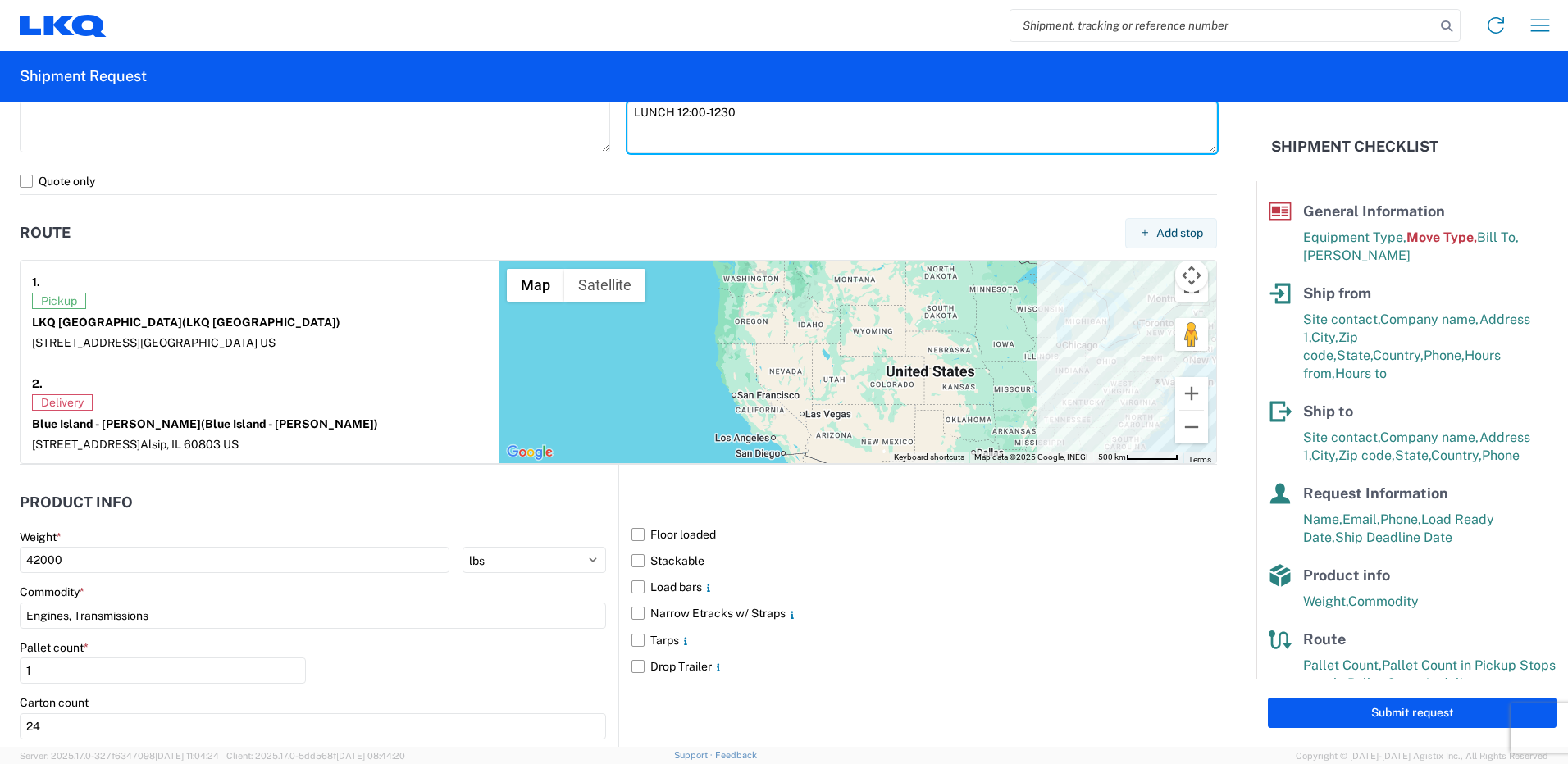
scroll to position [1251, 0]
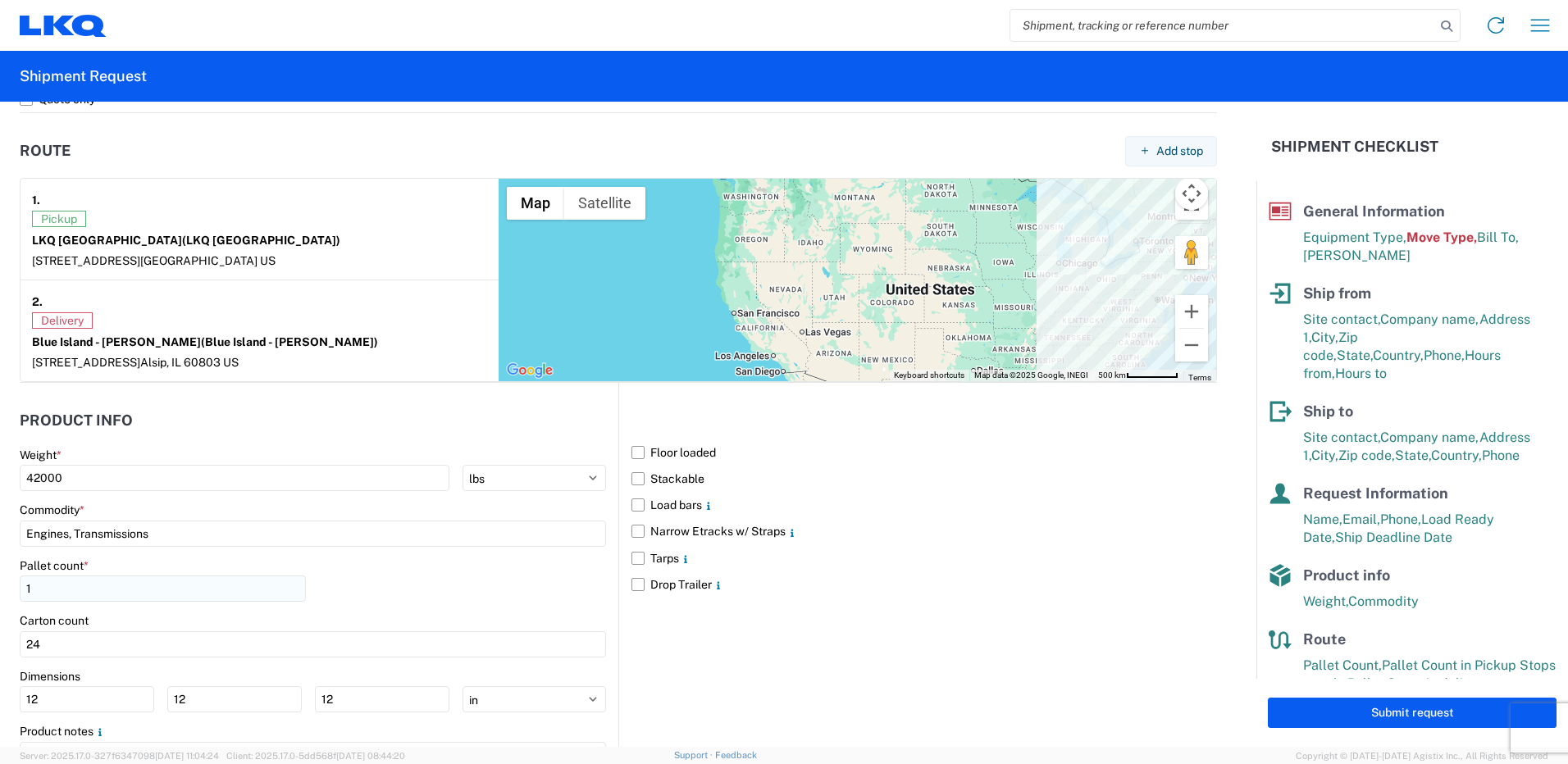
type textarea "LUNCH 12:00-1230"
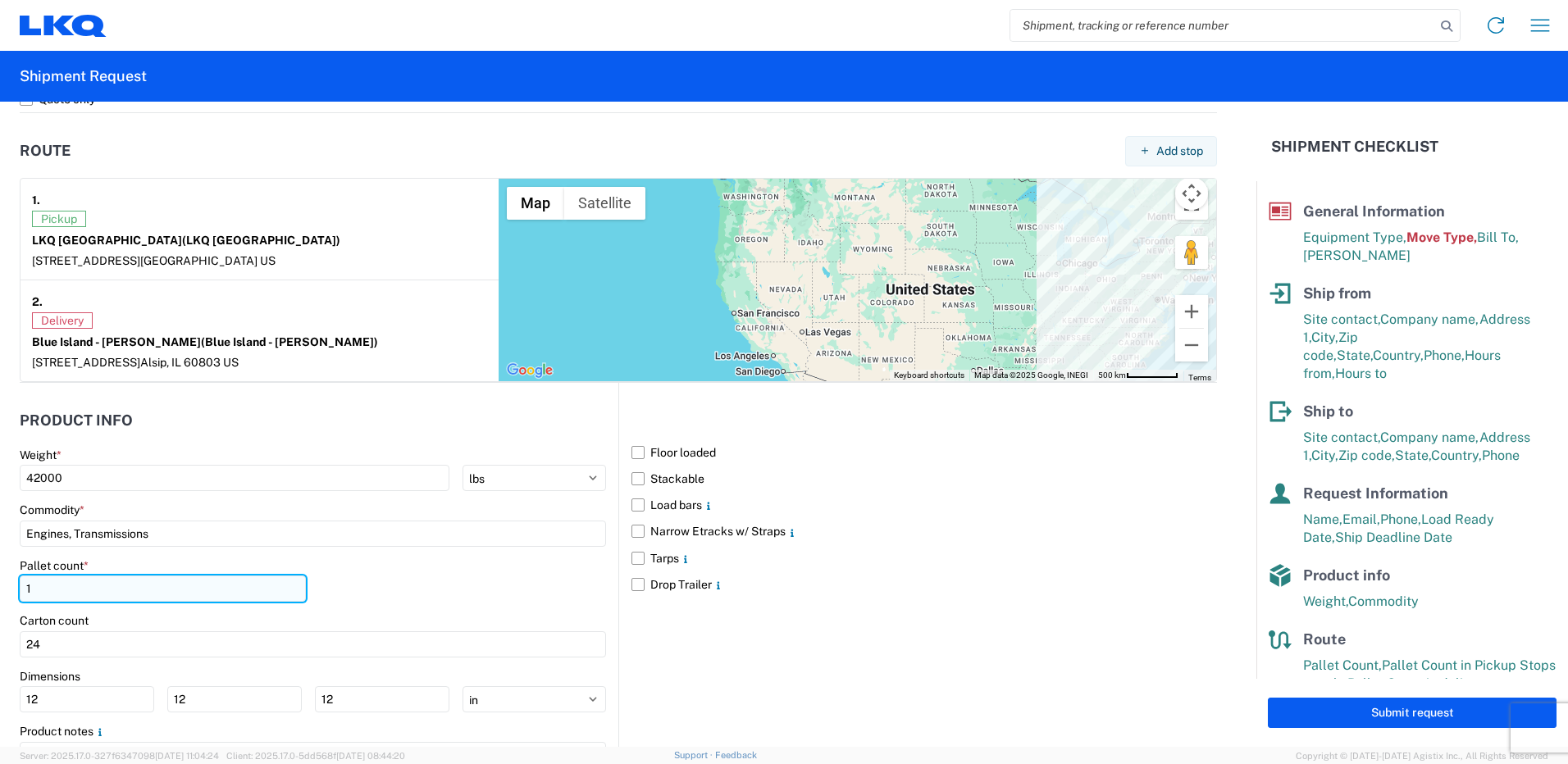
click at [70, 594] on input "1" at bounding box center [162, 589] width 286 height 26
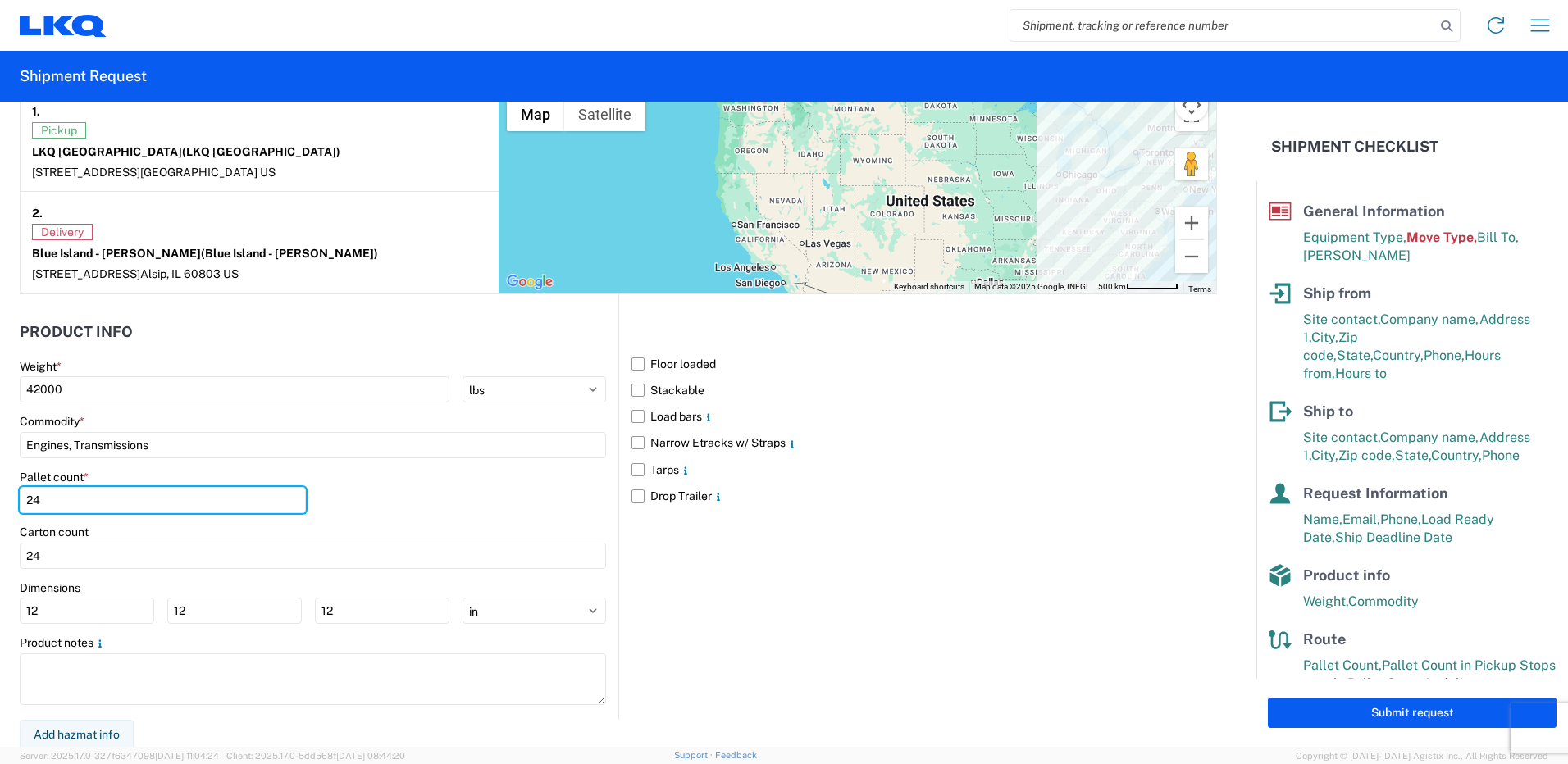
scroll to position [1342, 0]
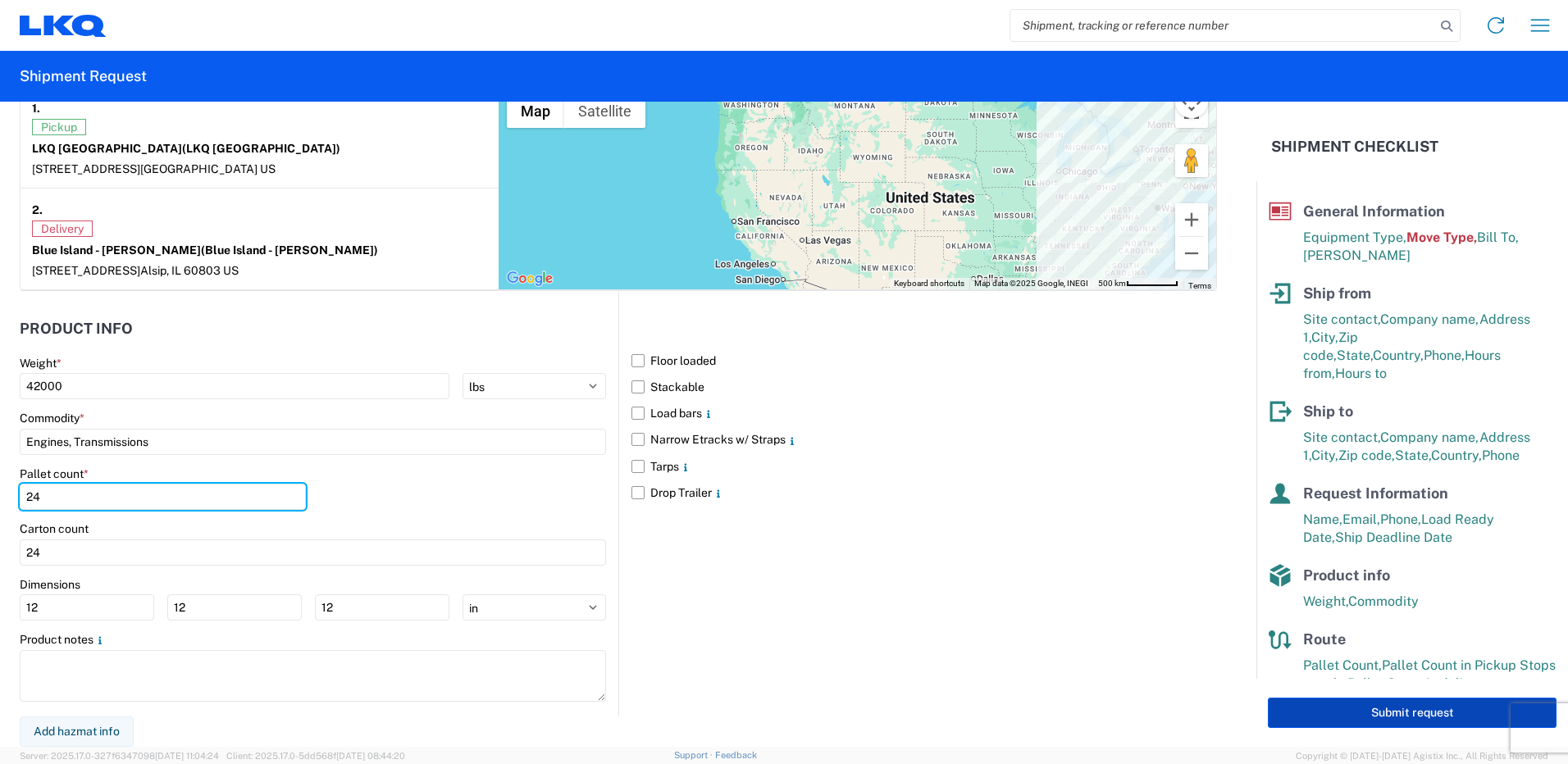
type input "24"
click at [1414, 711] on button "Submit request" at bounding box center [1412, 713] width 288 height 30
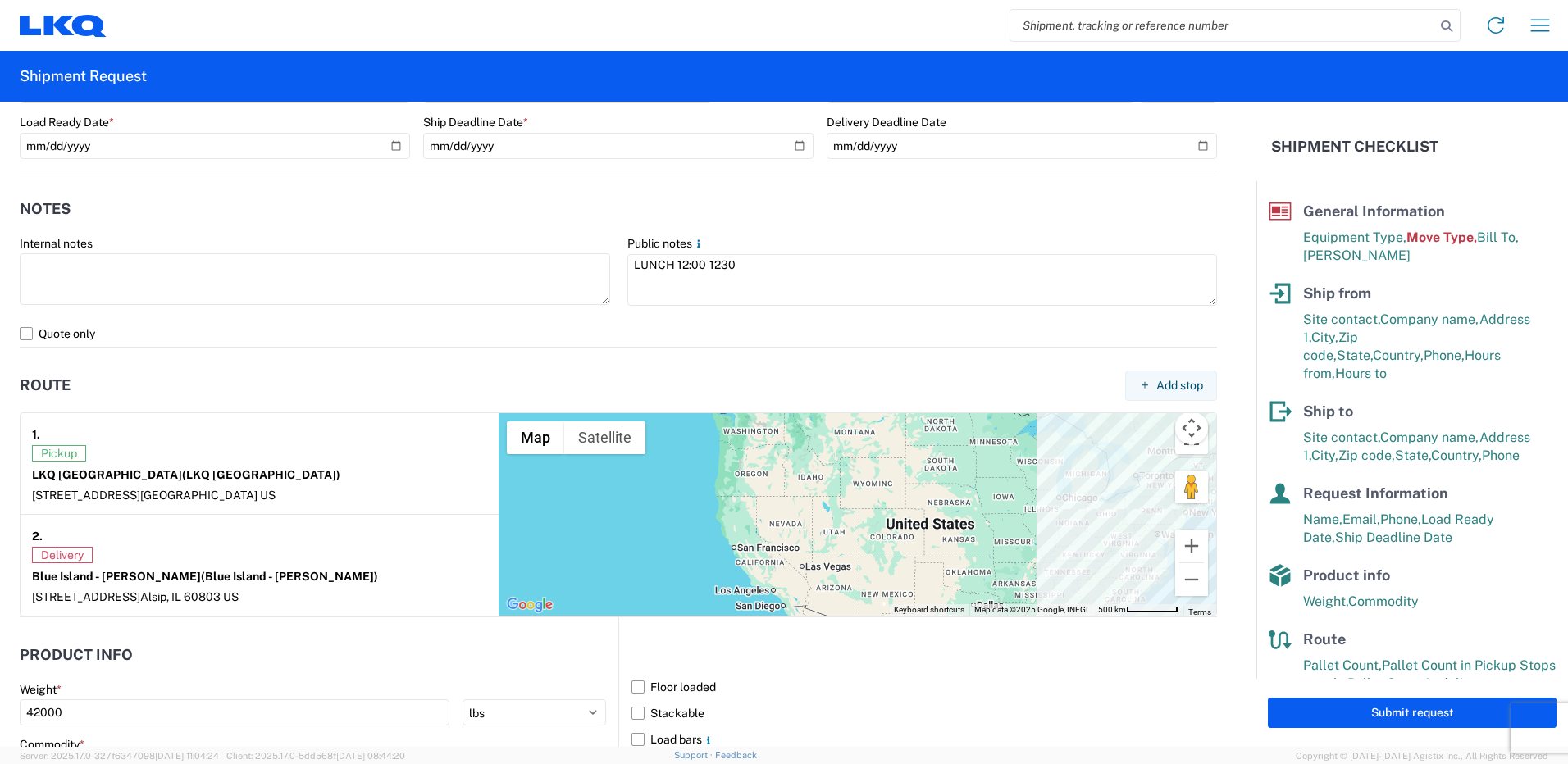
scroll to position [1014, 0]
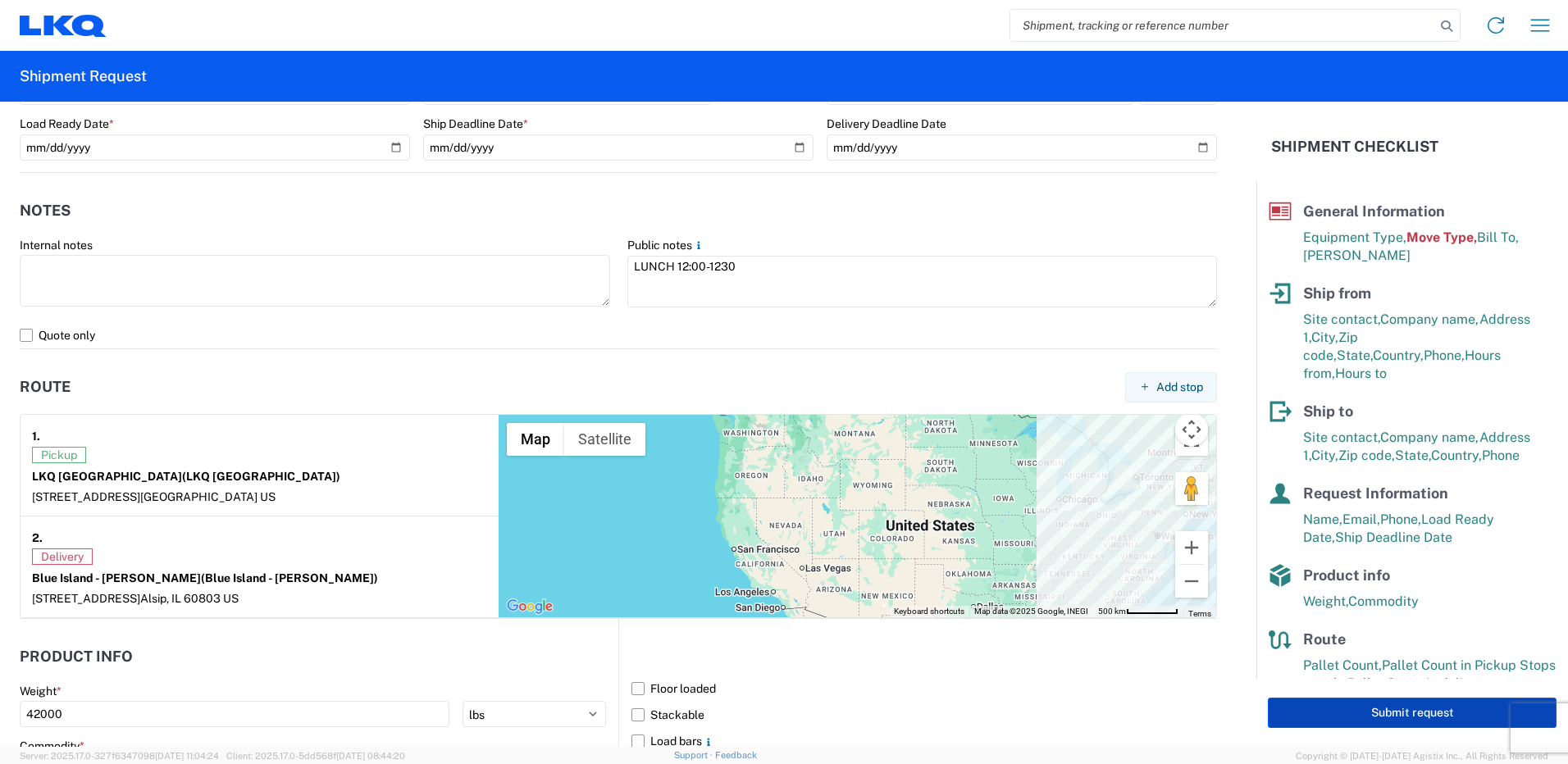
click at [1400, 708] on button "Submit request" at bounding box center [1412, 713] width 288 height 30
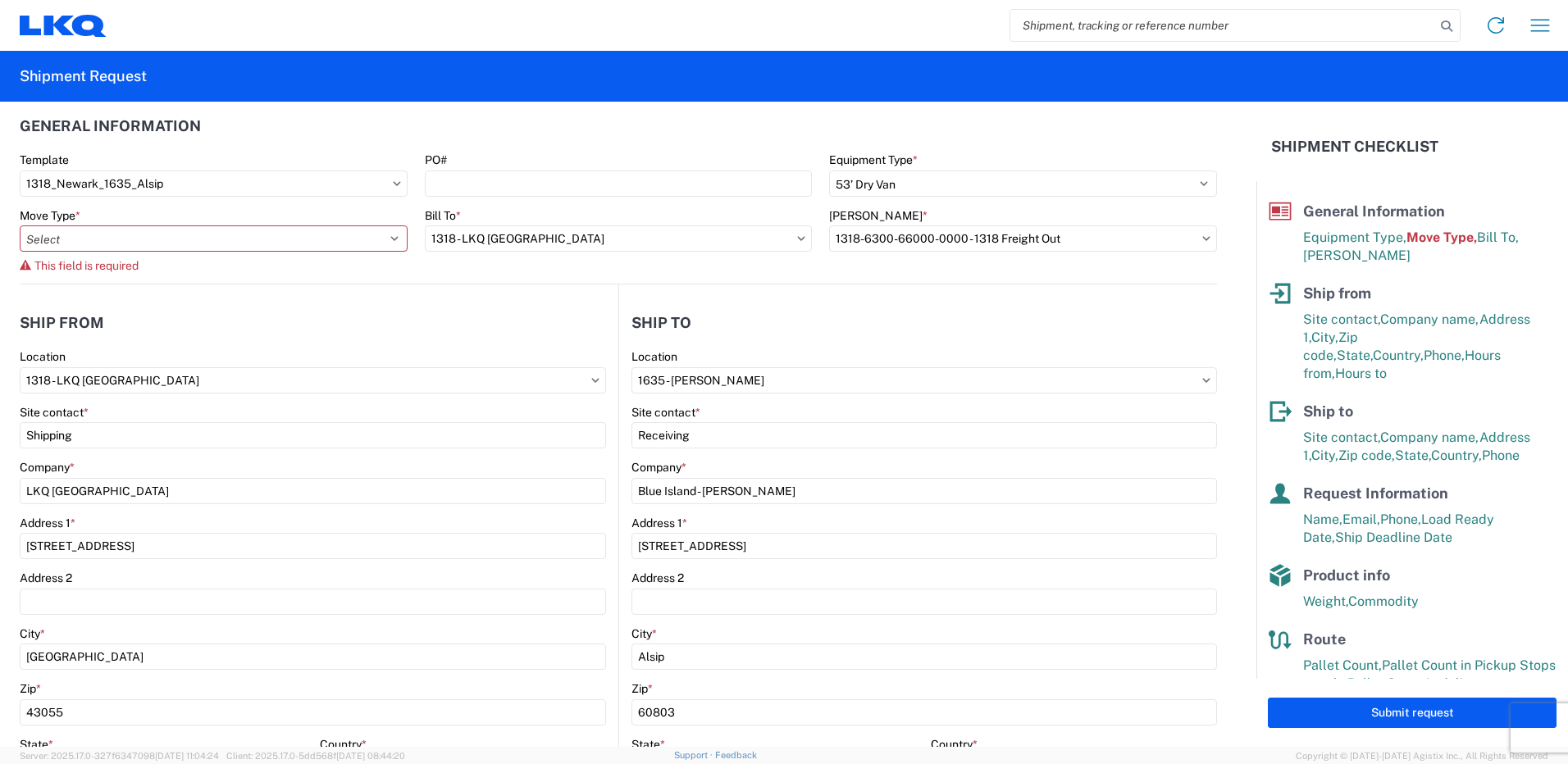
scroll to position [0, 0]
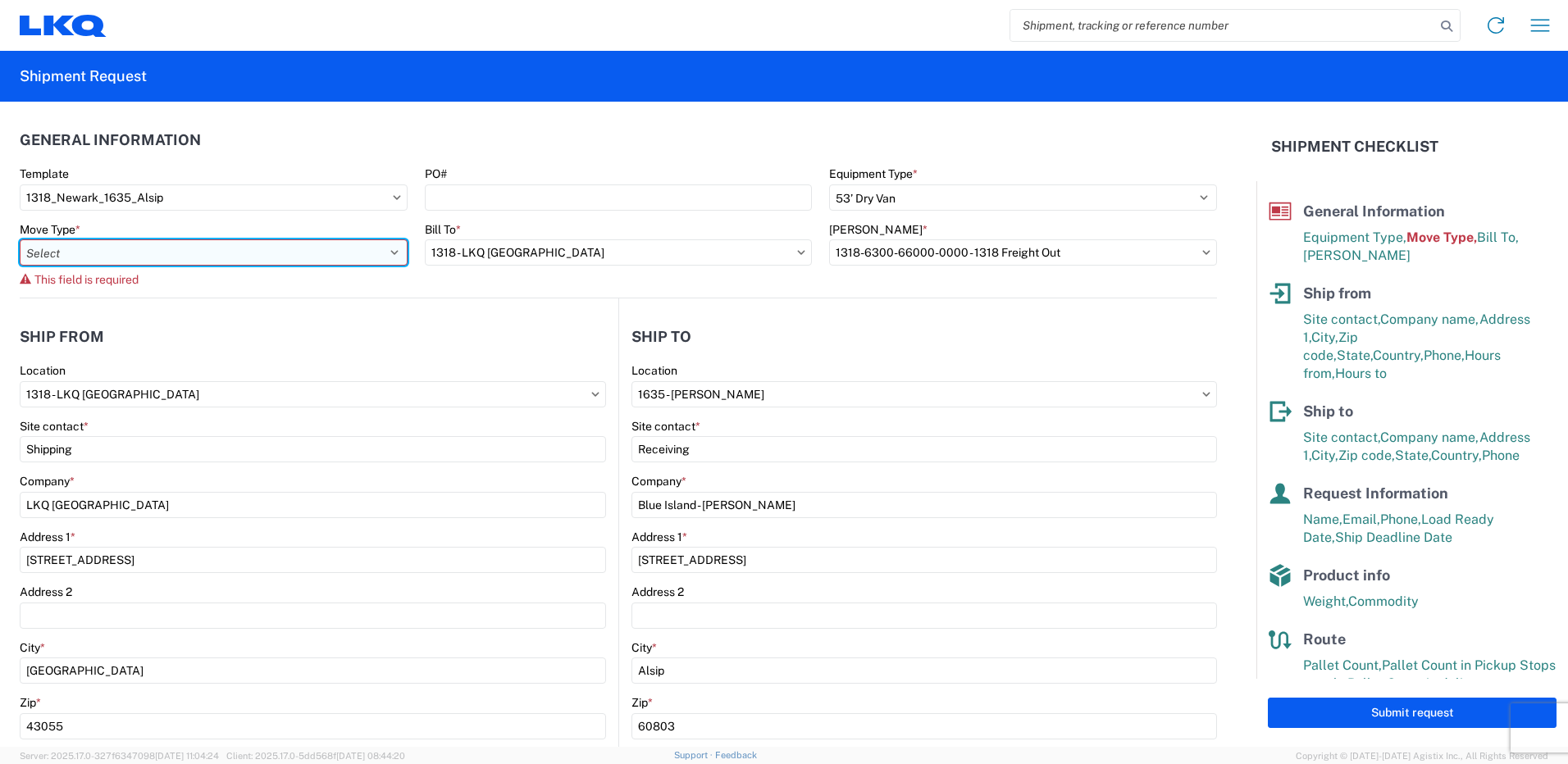
click at [352, 250] on select "Select Full Partial TL" at bounding box center [213, 252] width 388 height 26
select select "FULL"
click at [19, 239] on select "Select Full Partial TL" at bounding box center [213, 252] width 388 height 26
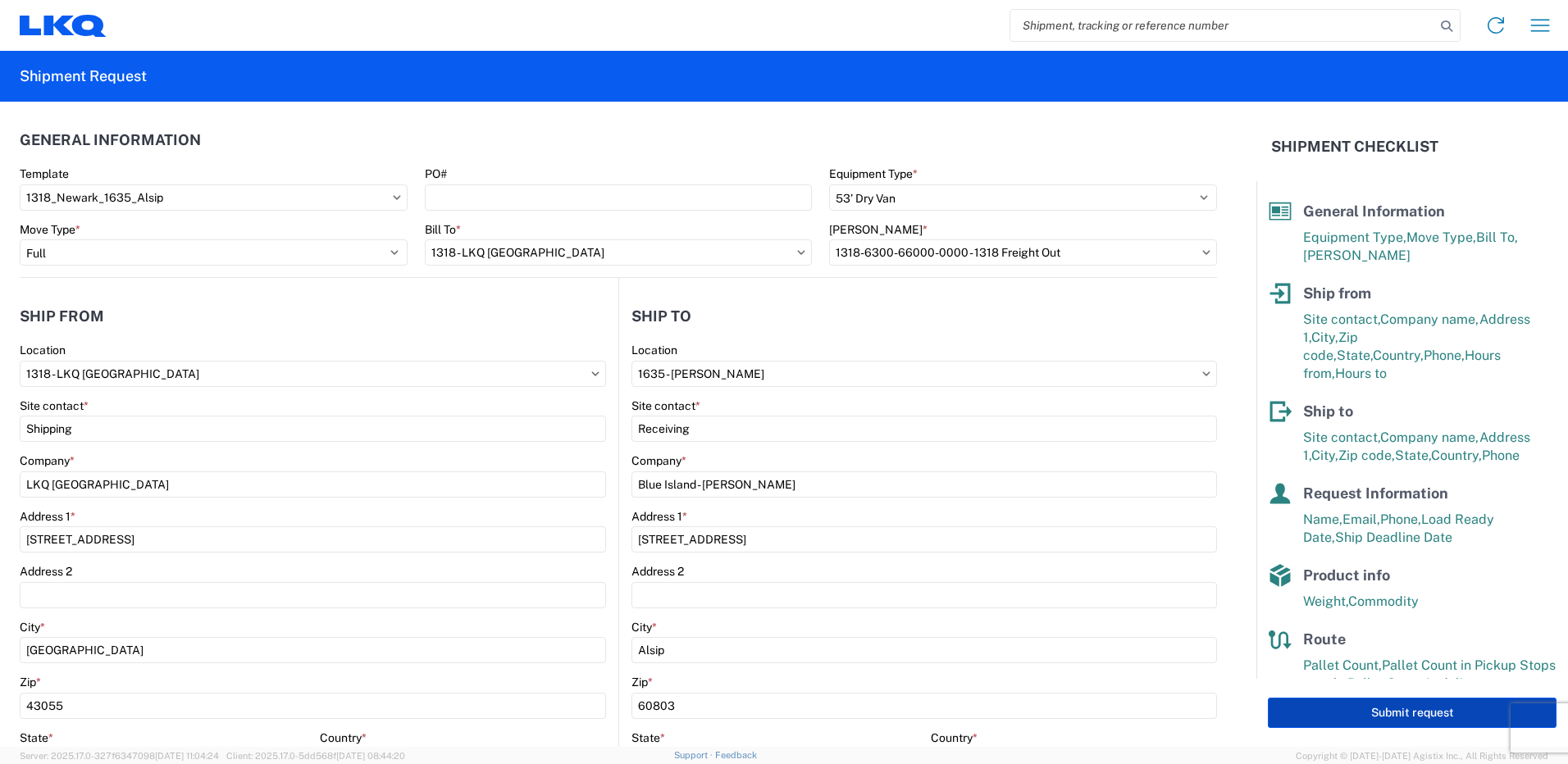
click at [1334, 707] on button "Submit request" at bounding box center [1412, 713] width 288 height 30
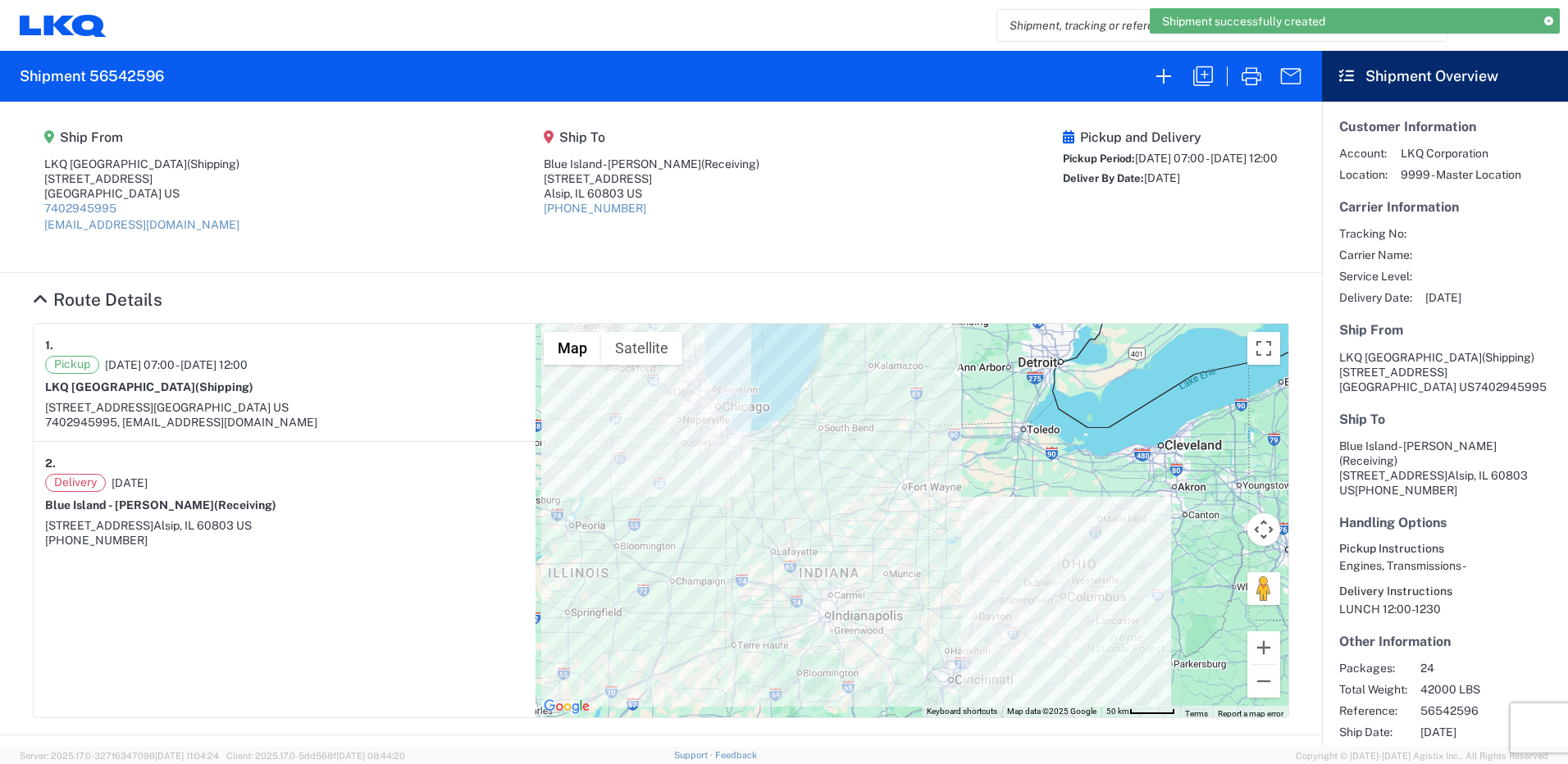
click at [1325, 19] on span "Shipment successfully created" at bounding box center [1243, 22] width 163 height 15
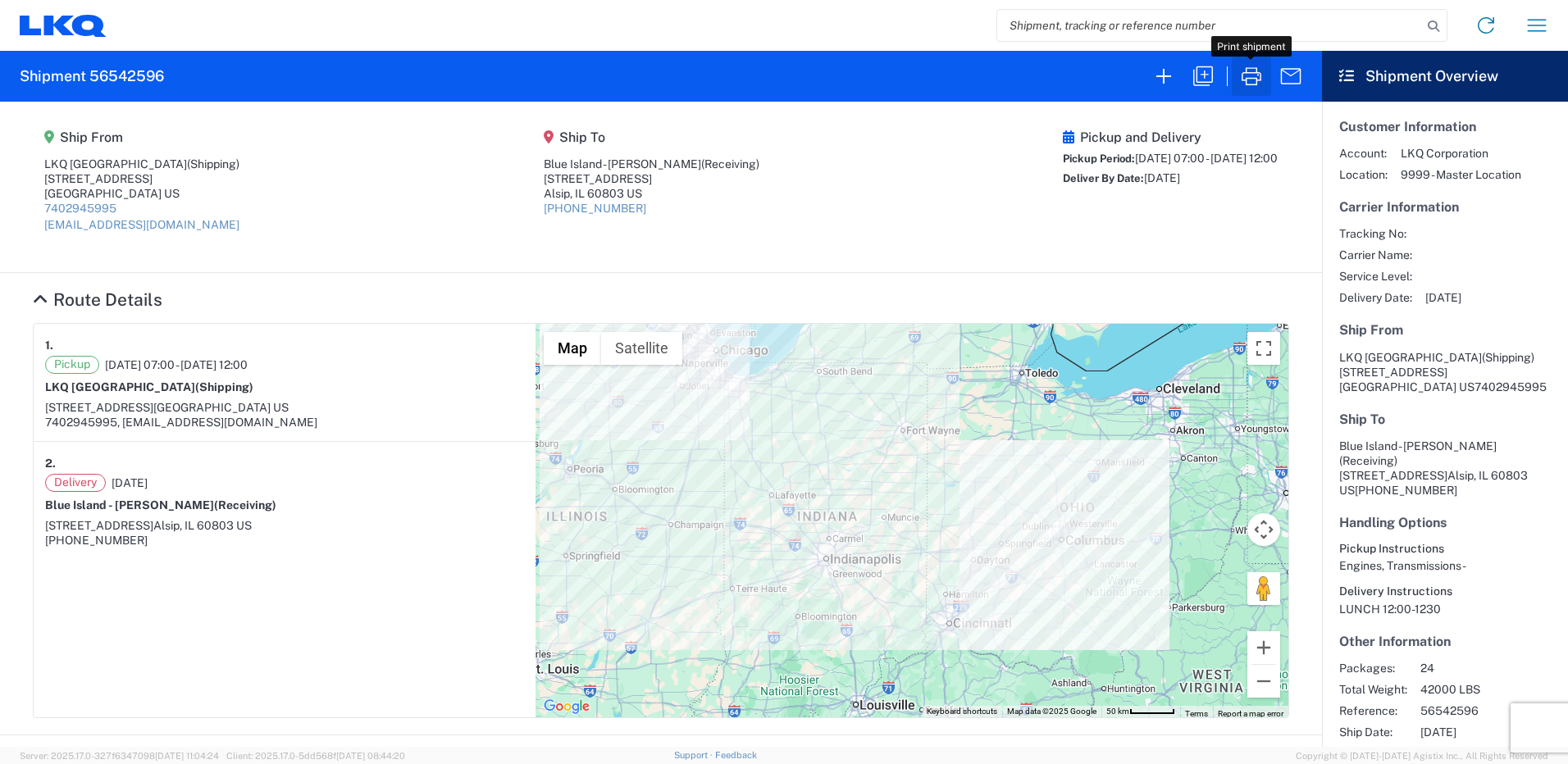
click at [1247, 76] on icon "button" at bounding box center [1251, 76] width 26 height 26
